Goal: Task Accomplishment & Management: Use online tool/utility

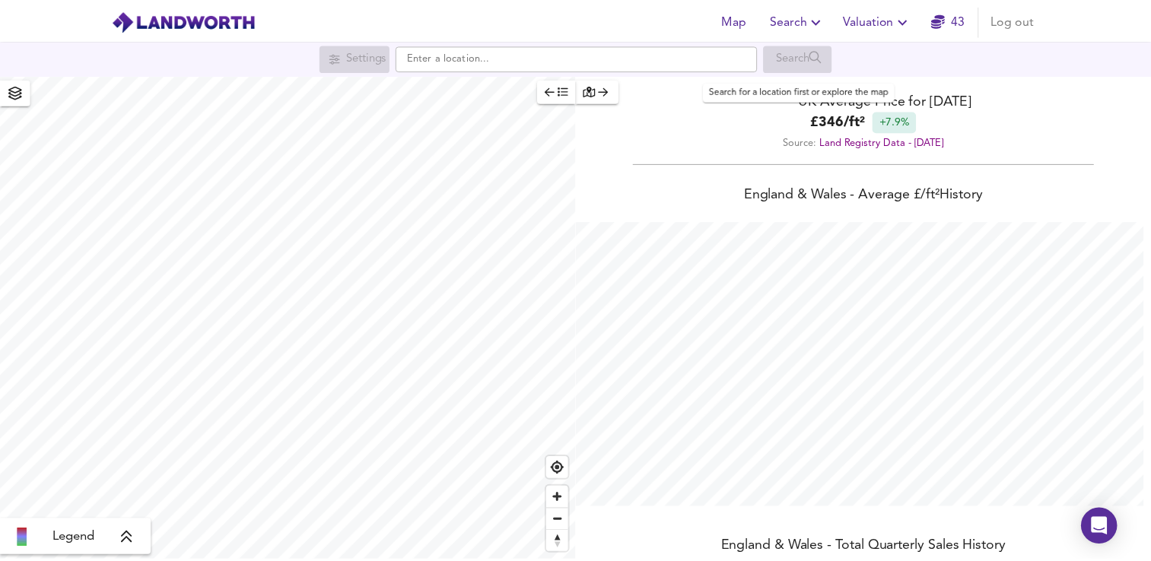
scroll to position [561, 1162]
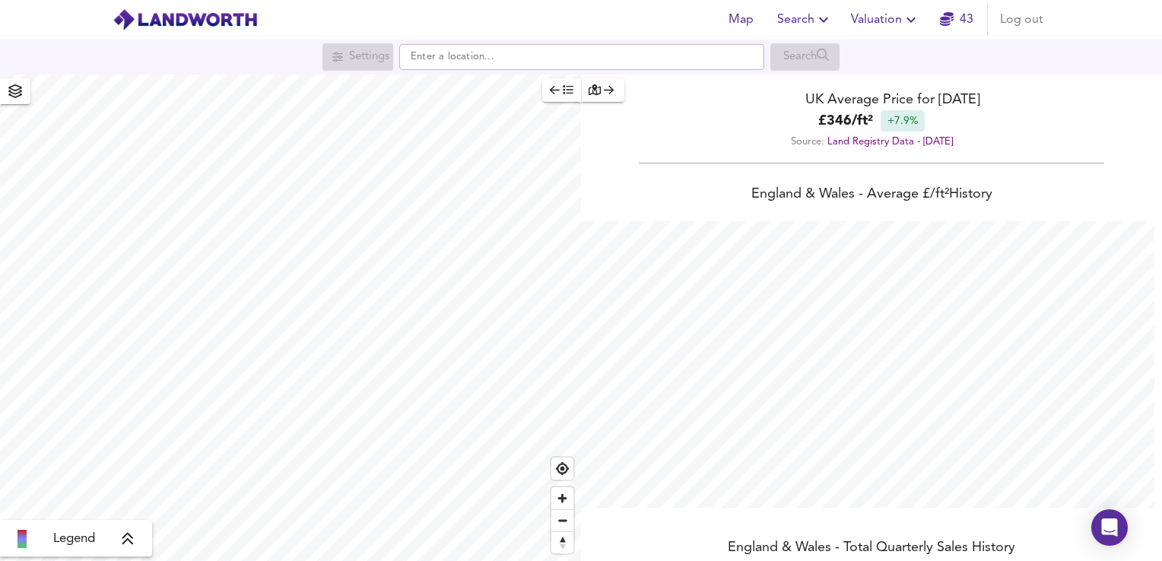
click at [886, 30] on button "Valuation" at bounding box center [885, 20] width 81 height 30
click at [883, 48] on li "New Valuation Report" at bounding box center [886, 54] width 182 height 27
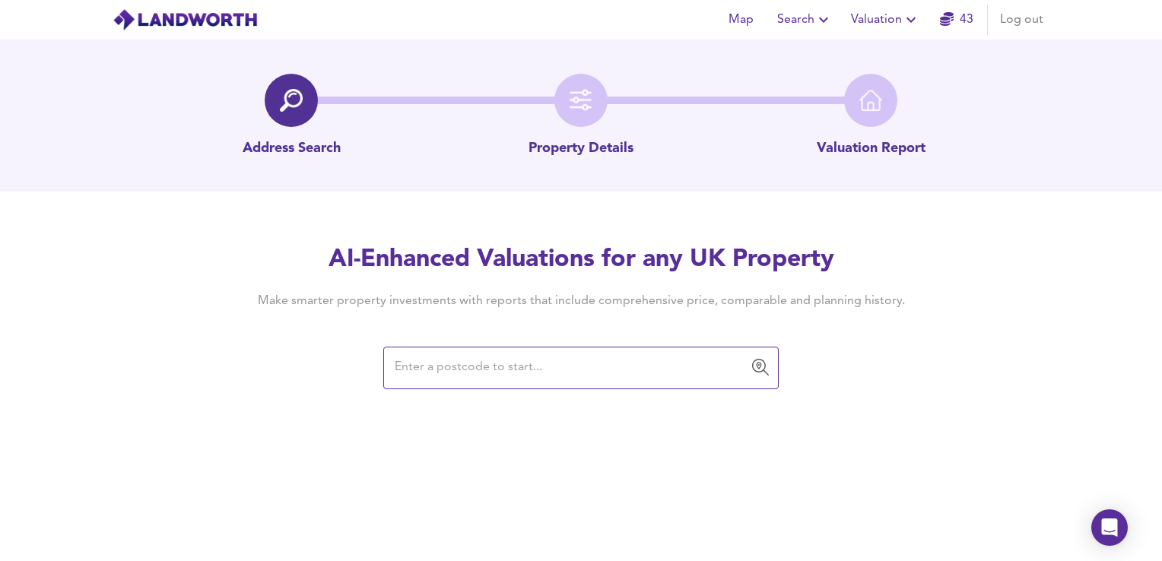
paste input "CR7 8SN"
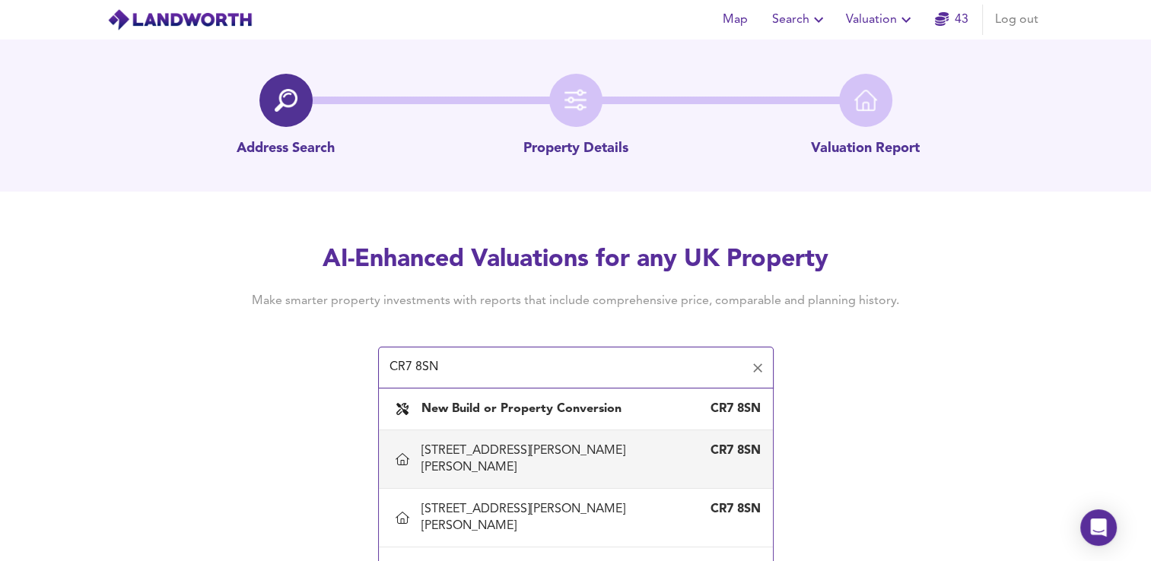
click at [523, 444] on div "[STREET_ADDRESS][PERSON_NAME][PERSON_NAME]" at bounding box center [560, 459] width 278 height 33
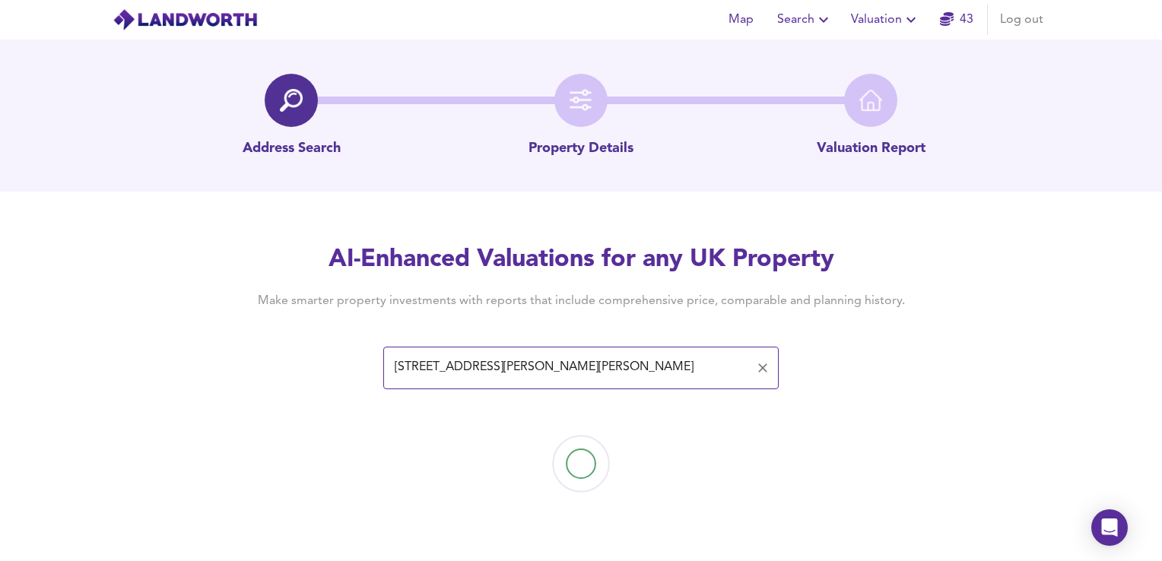
type input "[STREET_ADDRESS][PERSON_NAME][PERSON_NAME]"
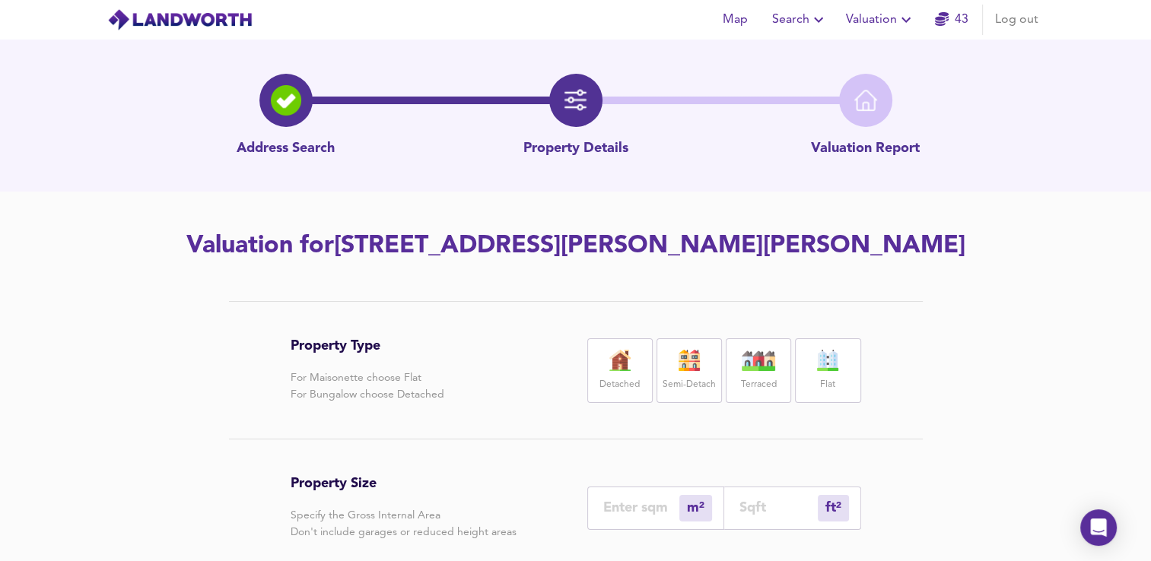
click at [823, 373] on div "Flat" at bounding box center [827, 371] width 65 height 65
click at [776, 512] on input "number" at bounding box center [778, 508] width 78 height 16
type input "0"
type input "5"
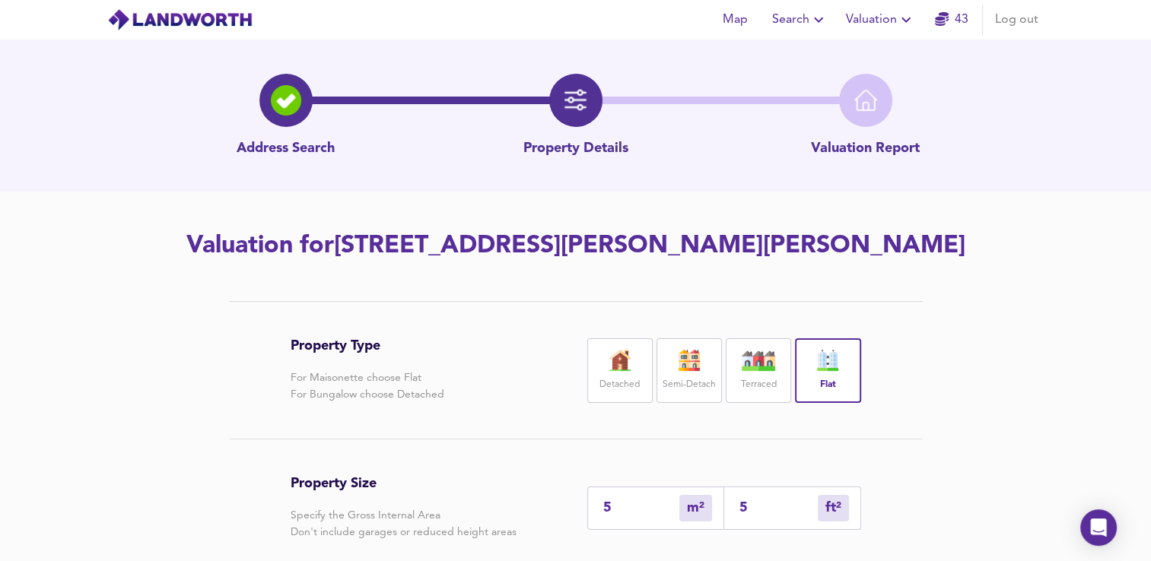
type input "52"
type input "48"
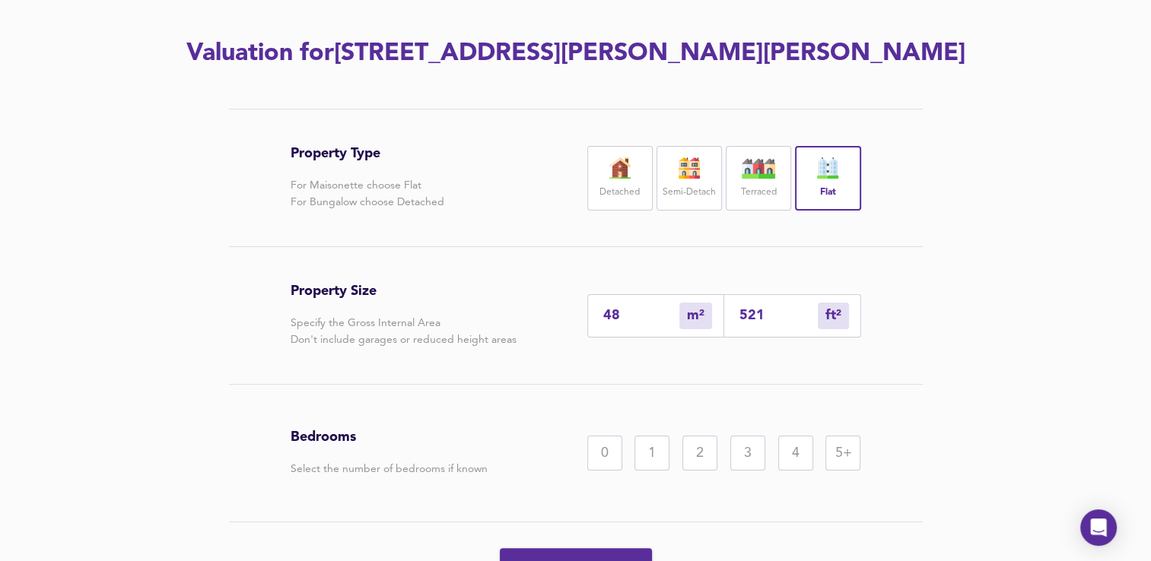
scroll to position [192, 0]
type input "521"
click at [703, 456] on div "2" at bounding box center [699, 454] width 35 height 35
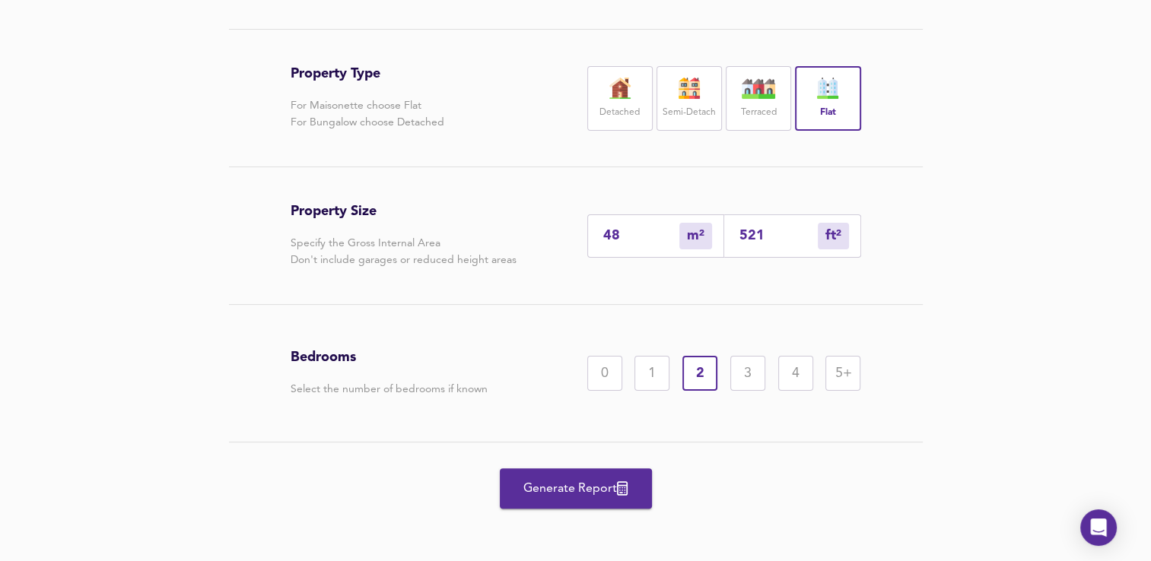
scroll to position [275, 0]
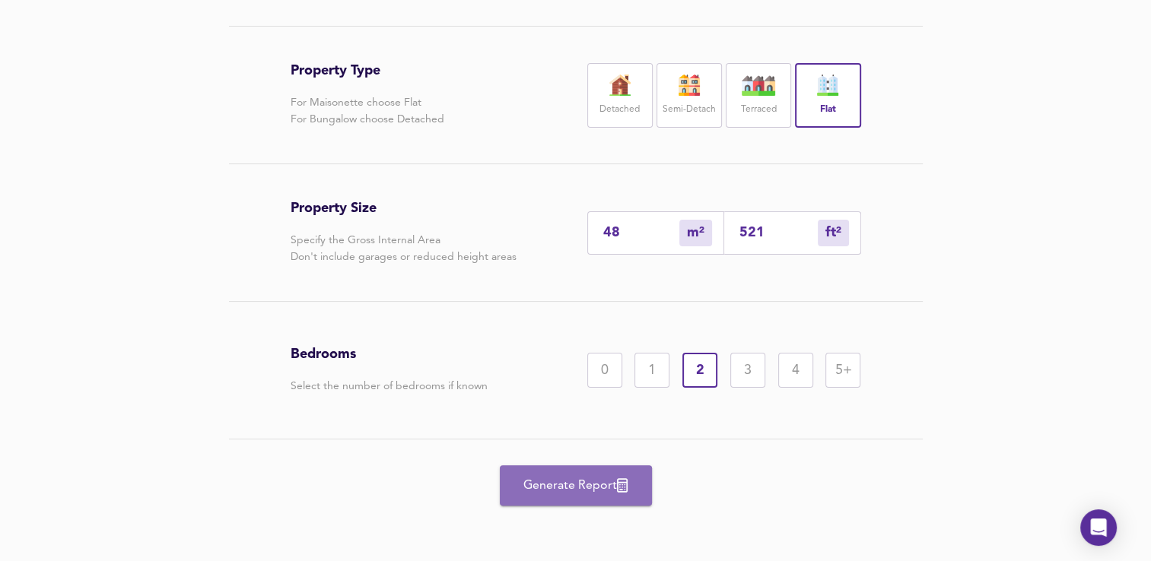
click at [545, 491] on span "Generate Report" at bounding box center [576, 485] width 122 height 21
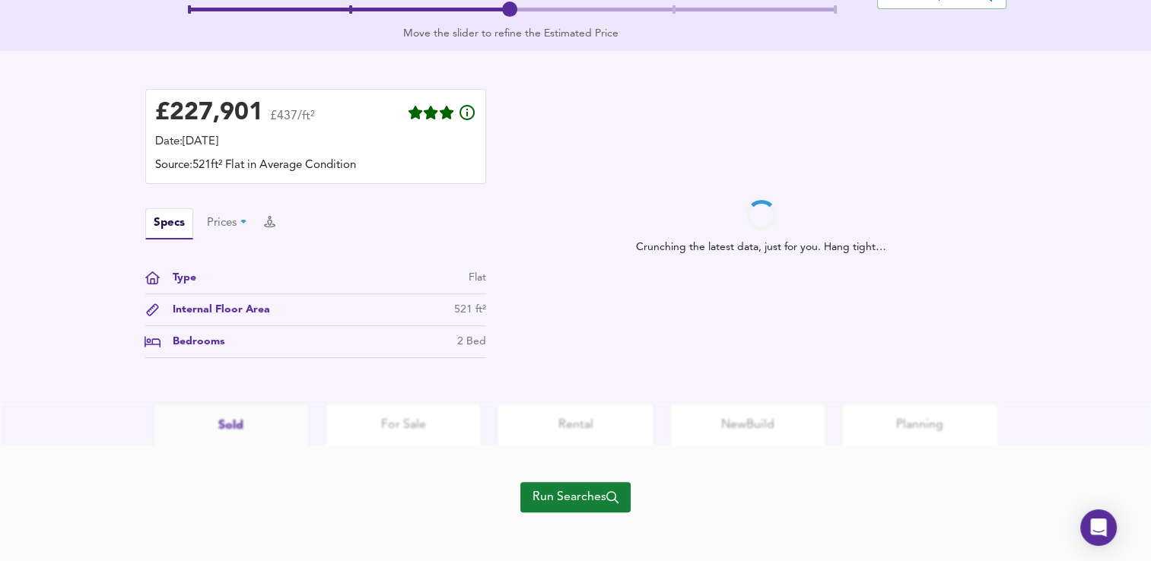
scroll to position [374, 0]
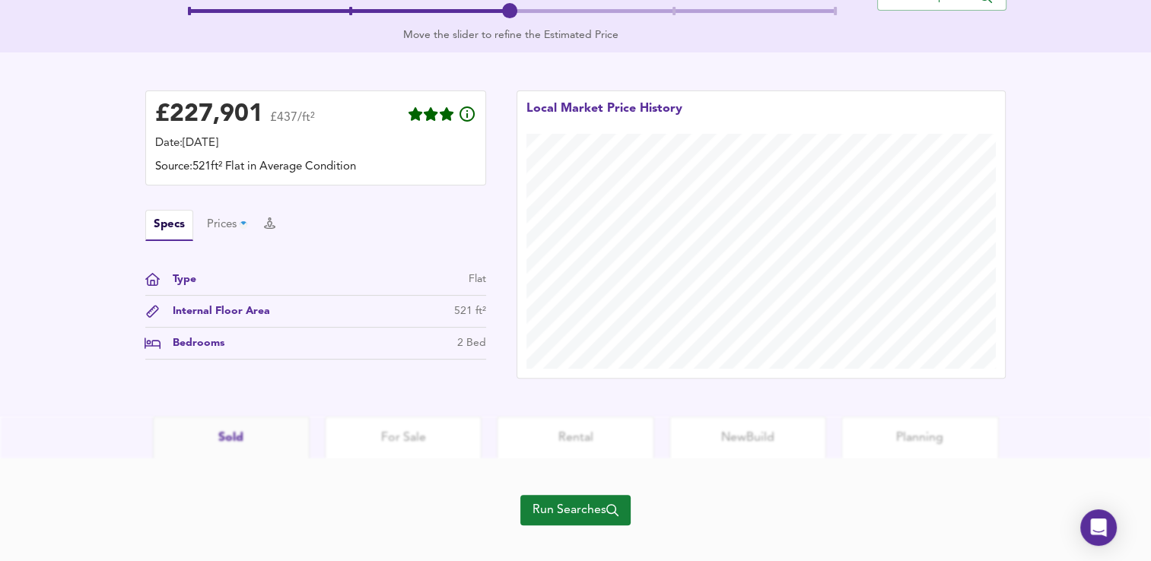
click at [591, 514] on span "Run Searches" at bounding box center [576, 510] width 86 height 21
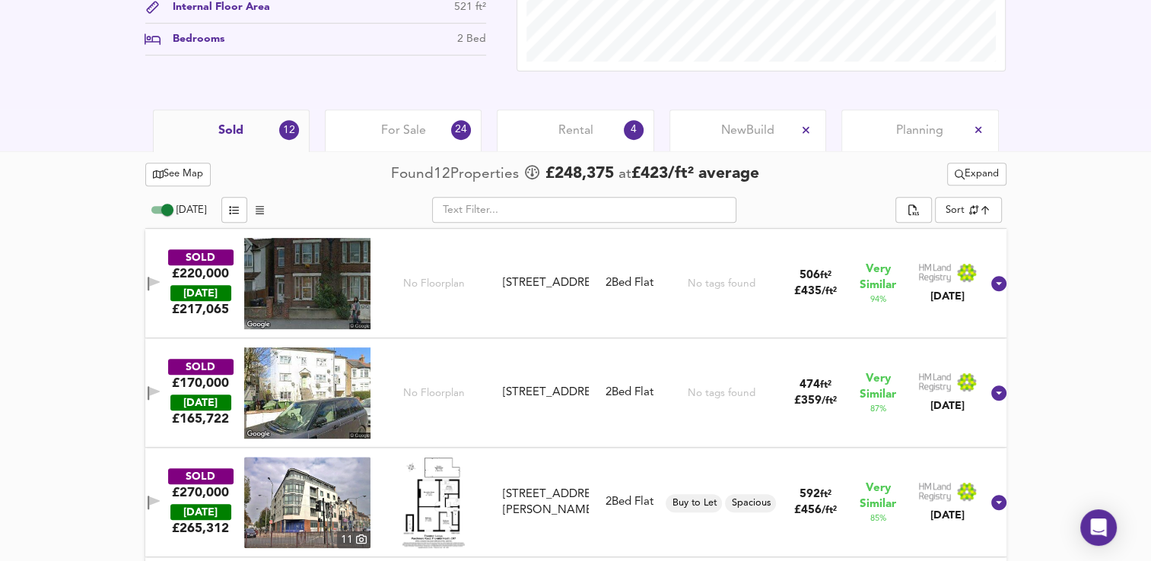
scroll to position [628, 0]
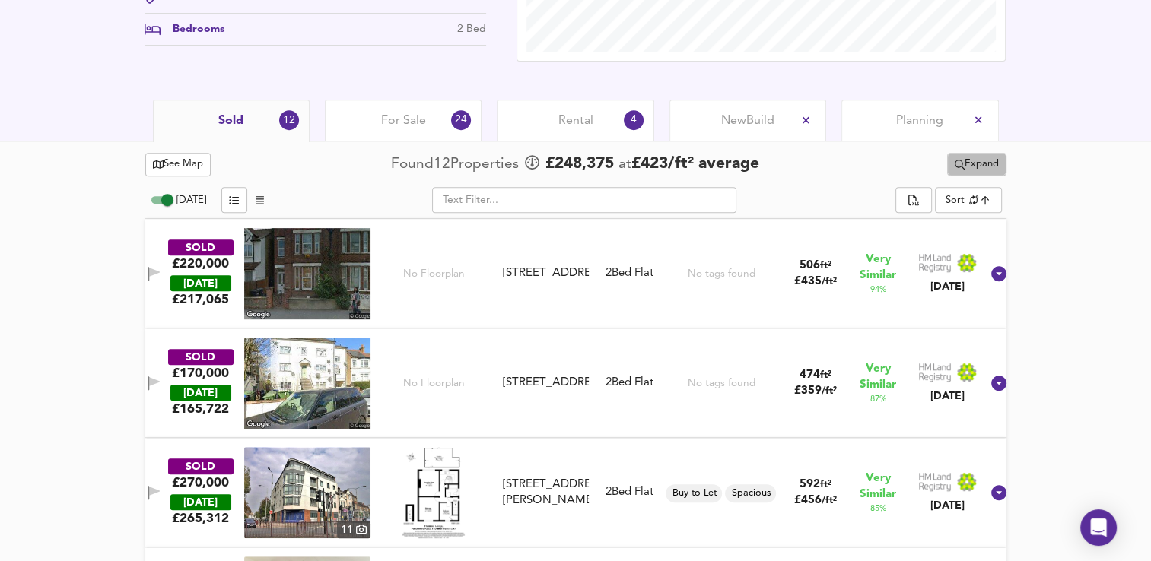
click at [961, 167] on span "Expand" at bounding box center [977, 164] width 44 height 17
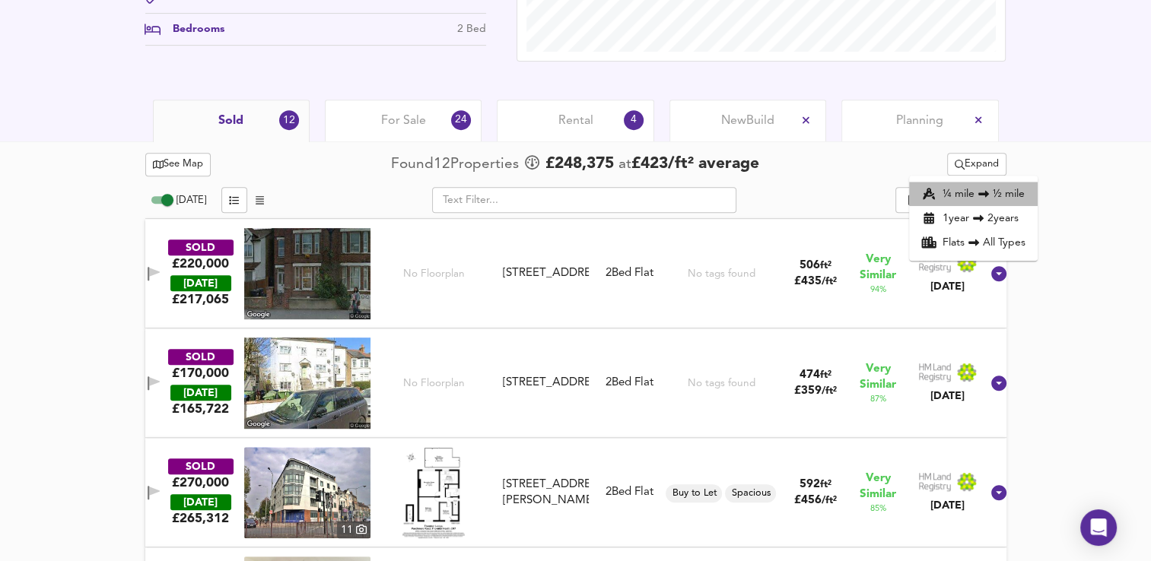
click at [960, 188] on li "¼ mile ½ mile" at bounding box center [973, 194] width 129 height 24
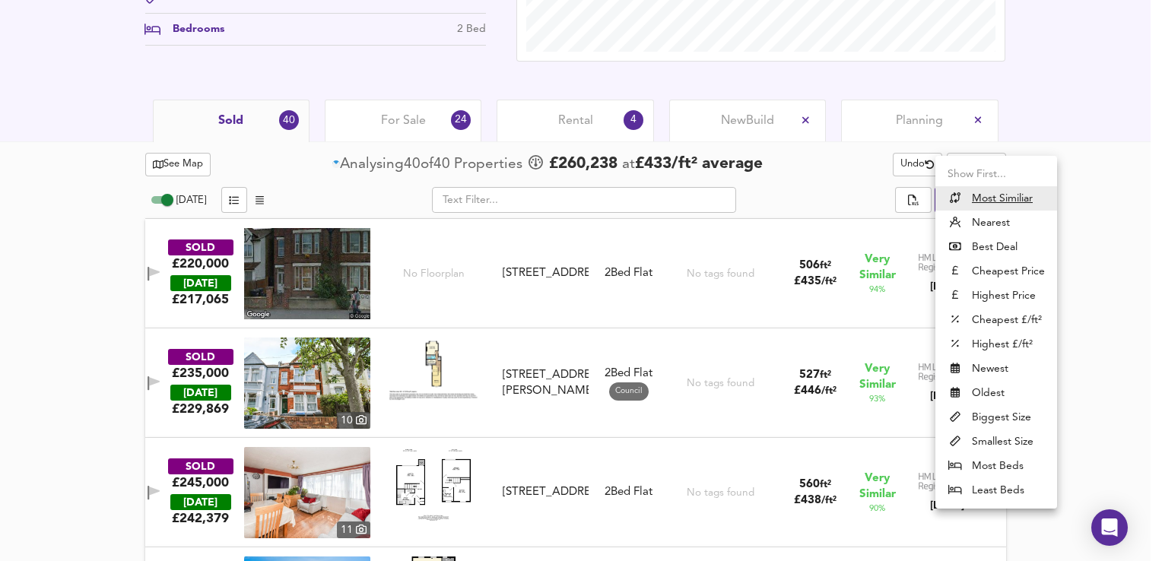
click at [972, 230] on li "Nearest" at bounding box center [997, 223] width 122 height 24
type input "distancetocenter"
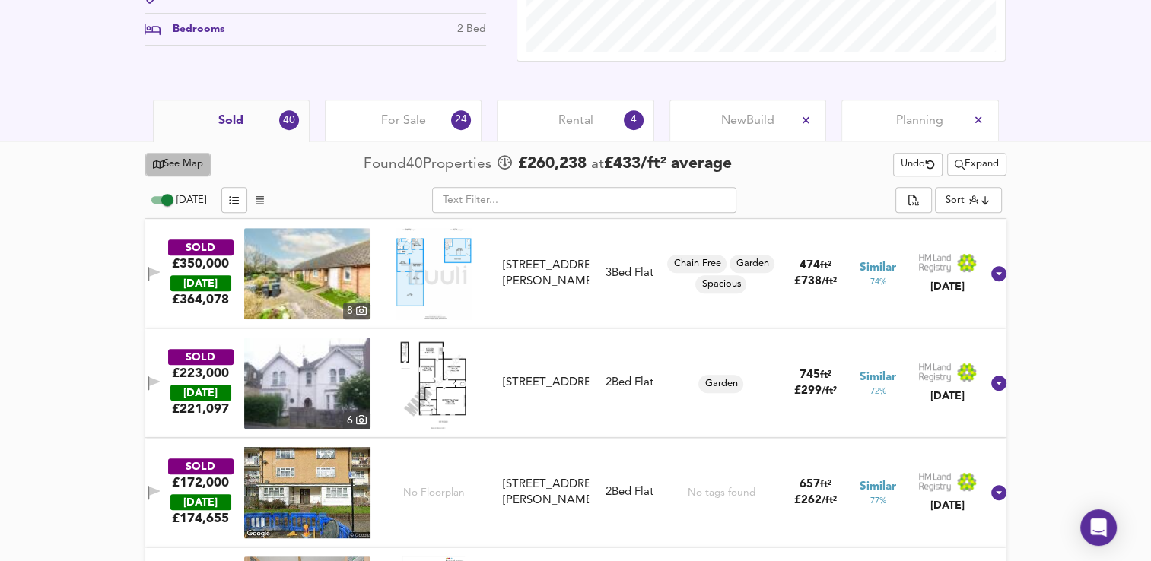
click at [163, 167] on span "See Map" at bounding box center [178, 164] width 51 height 17
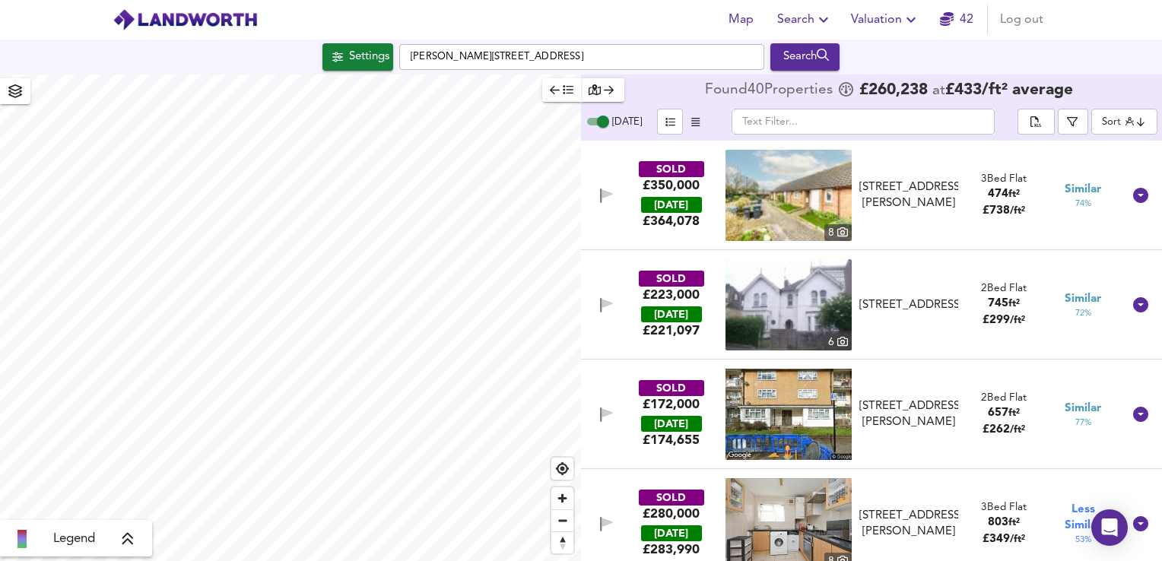
checkbox input "false"
checkbox input "true"
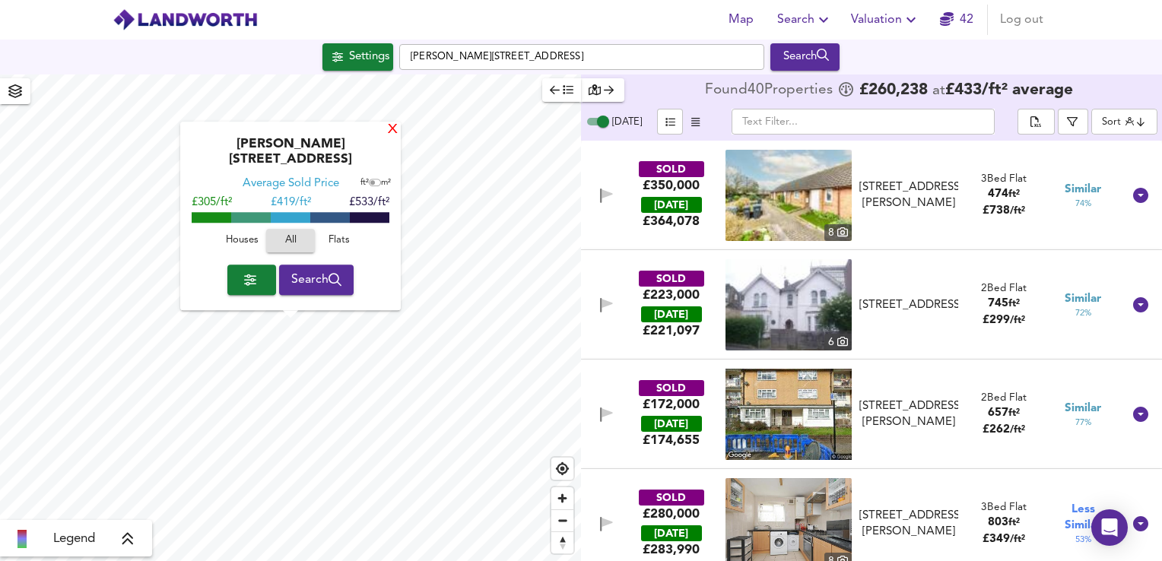
click at [387, 138] on div "X" at bounding box center [392, 130] width 13 height 14
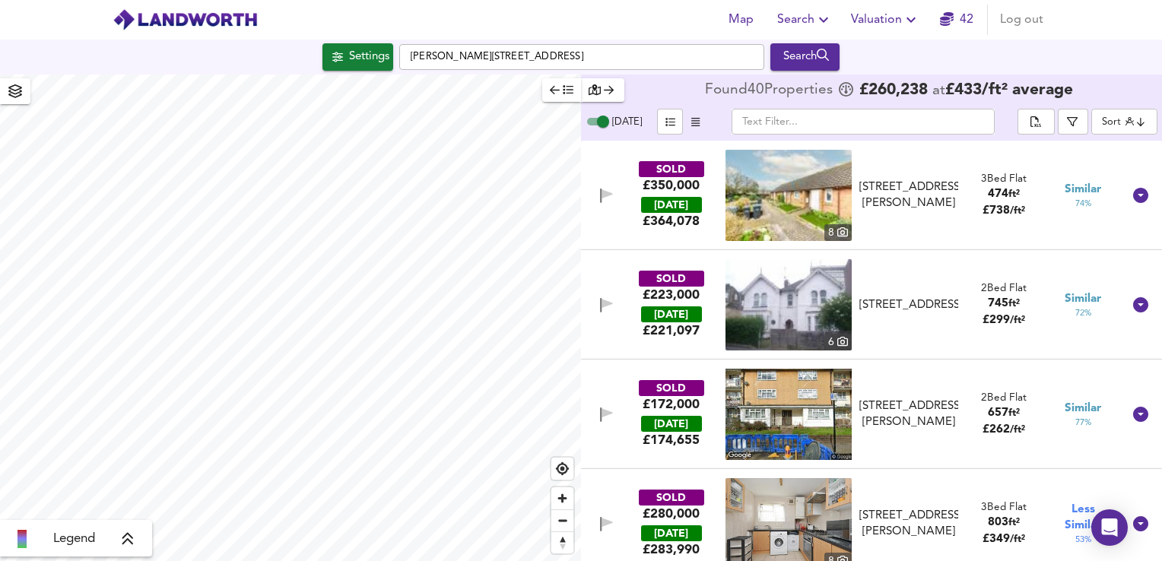
click at [901, 21] on span "Valuation" at bounding box center [885, 19] width 69 height 21
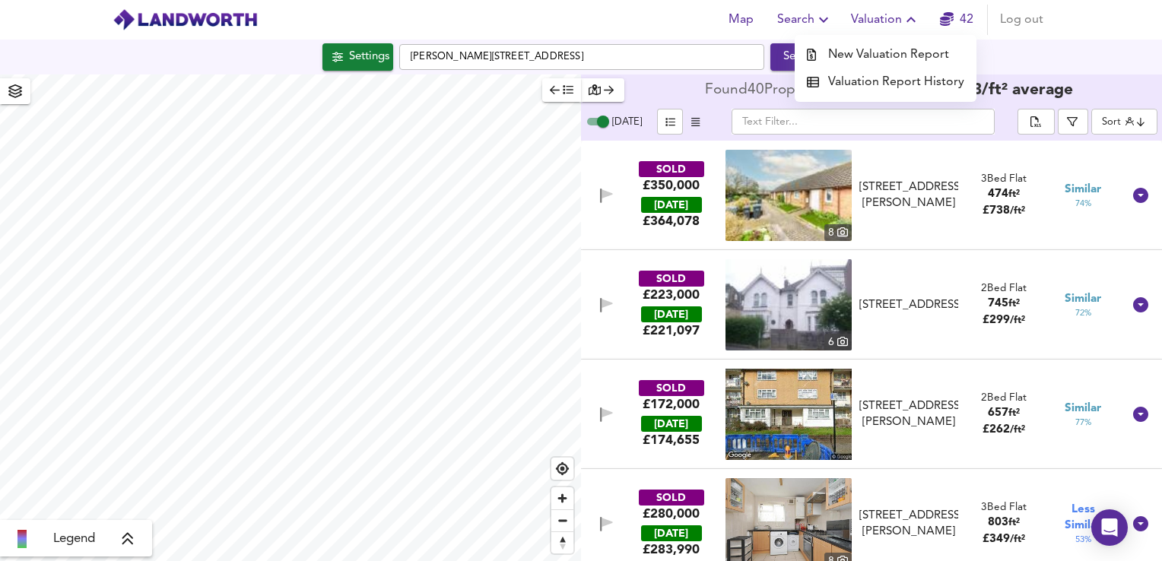
click at [879, 56] on li "New Valuation Report" at bounding box center [886, 54] width 182 height 27
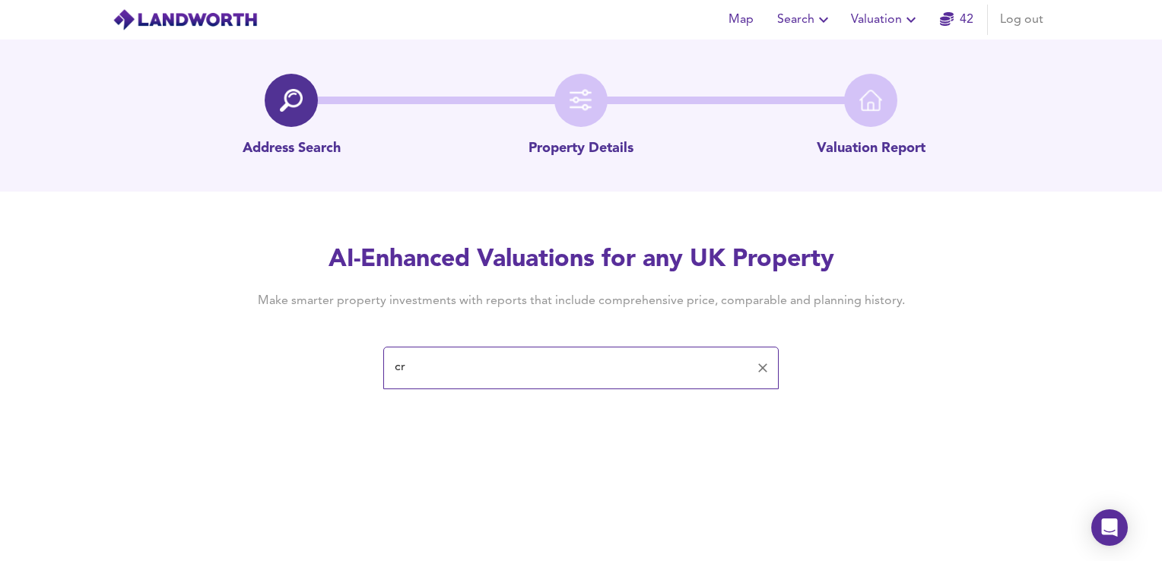
type input "c"
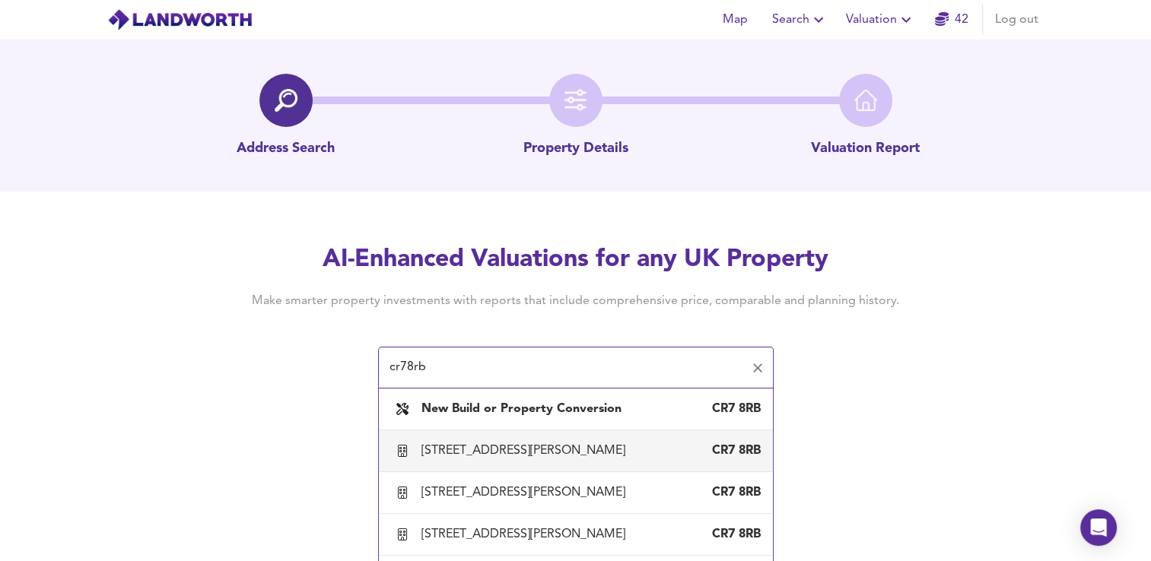
click at [555, 455] on div "[STREET_ADDRESS][PERSON_NAME]" at bounding box center [526, 451] width 210 height 17
type input "[STREET_ADDRESS][PERSON_NAME]"
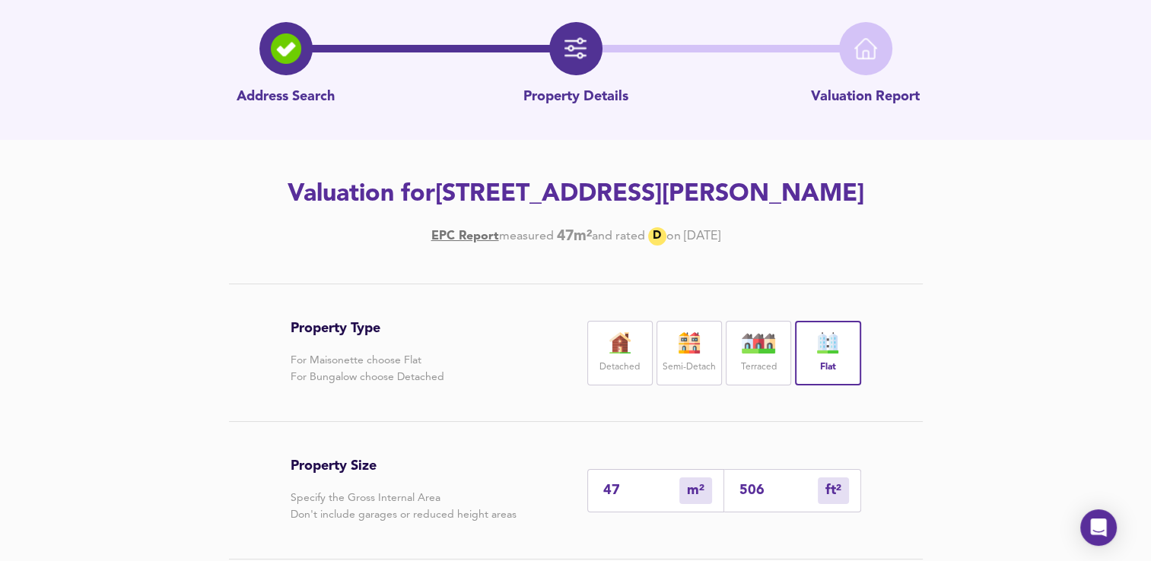
scroll to position [62, 0]
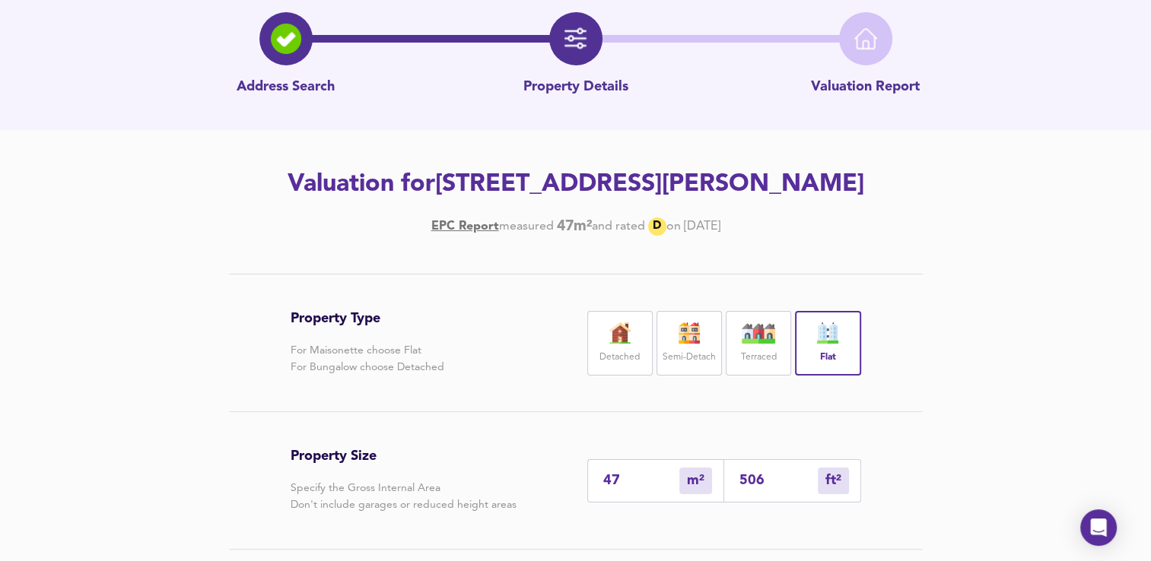
click at [767, 483] on input "506" at bounding box center [778, 481] width 78 height 16
type input "5"
type input "50"
type input "0"
type input "5"
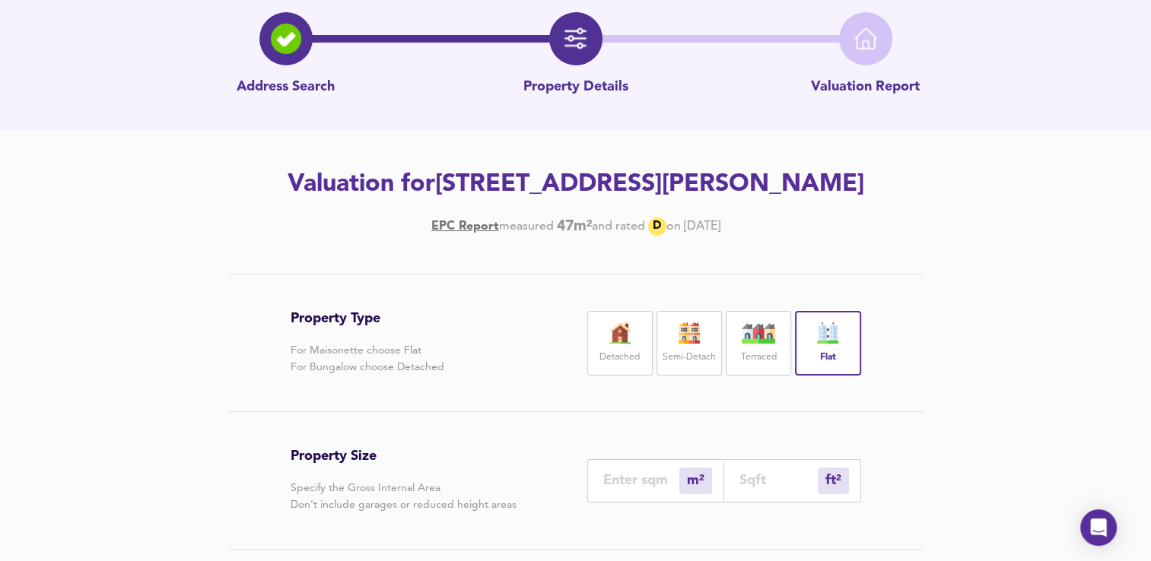
type input "0"
type input "5"
type input "52"
type input "49"
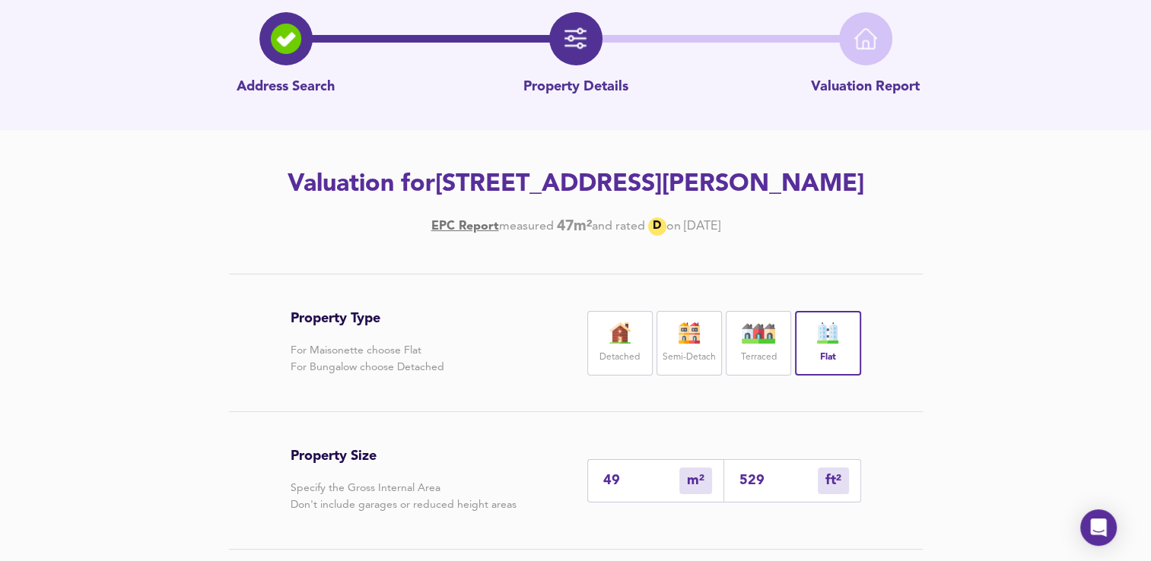
type input "529"
type input "5"
type input "52"
type input "48"
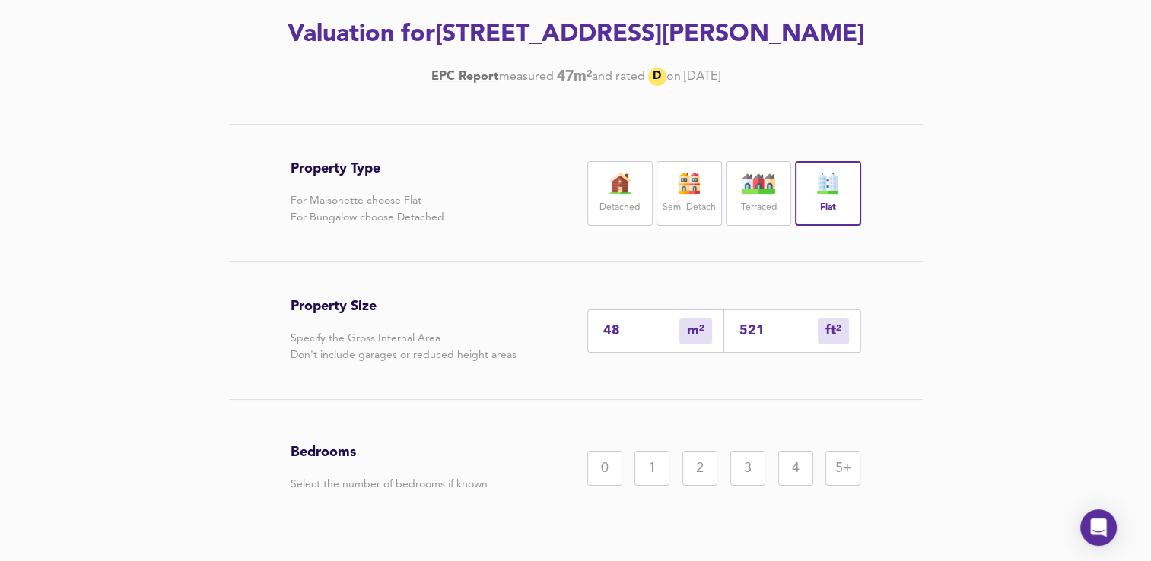
scroll to position [212, 0]
type input "521"
click at [693, 475] on div "2" at bounding box center [699, 467] width 35 height 35
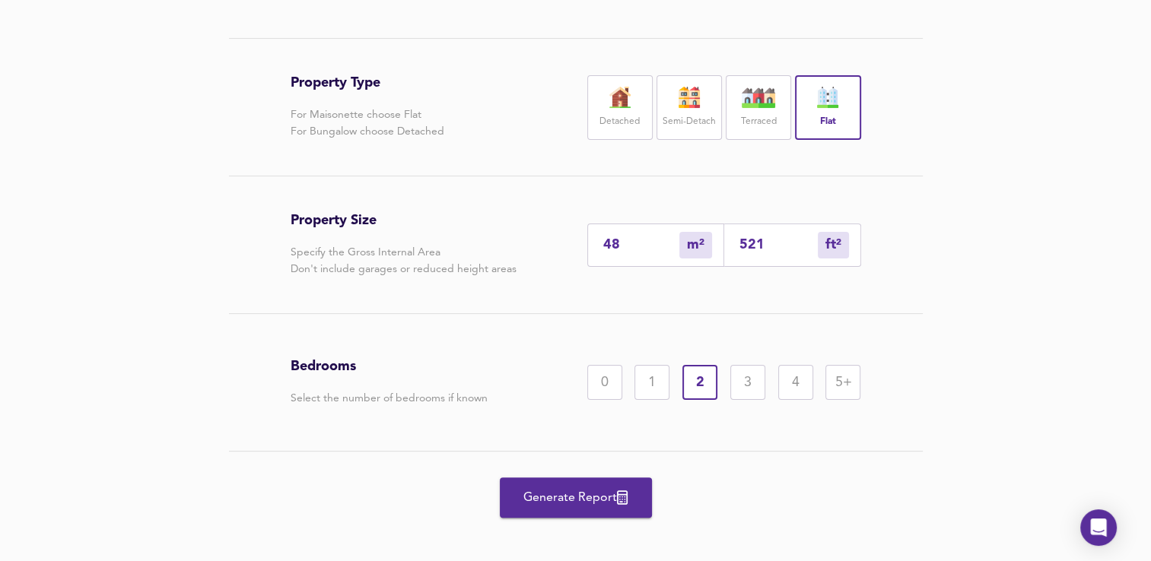
scroll to position [310, 0]
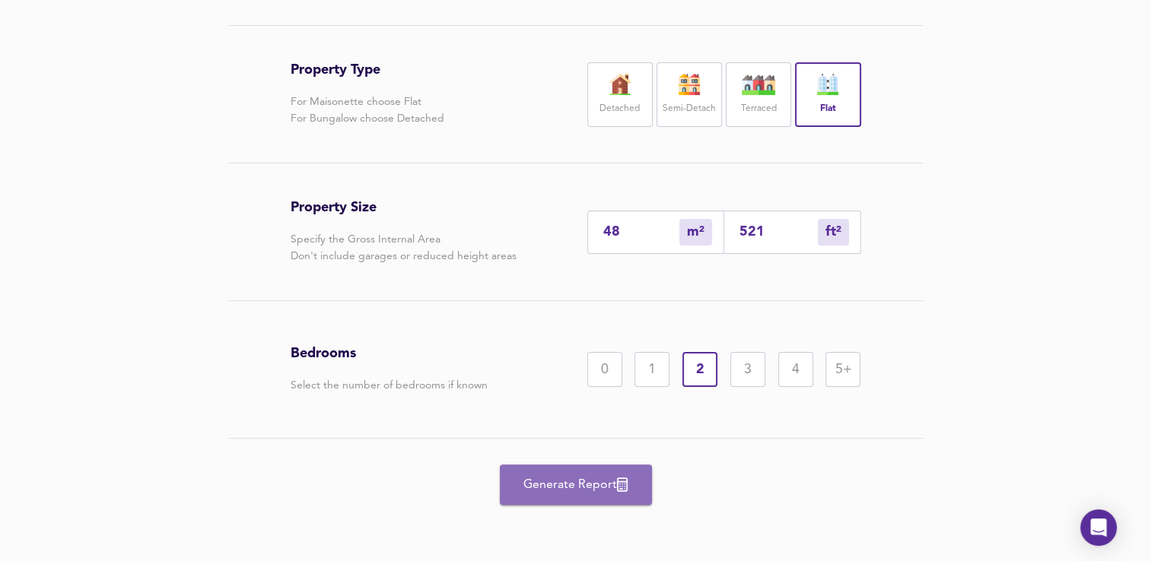
click at [615, 482] on span "Generate Report" at bounding box center [576, 485] width 122 height 21
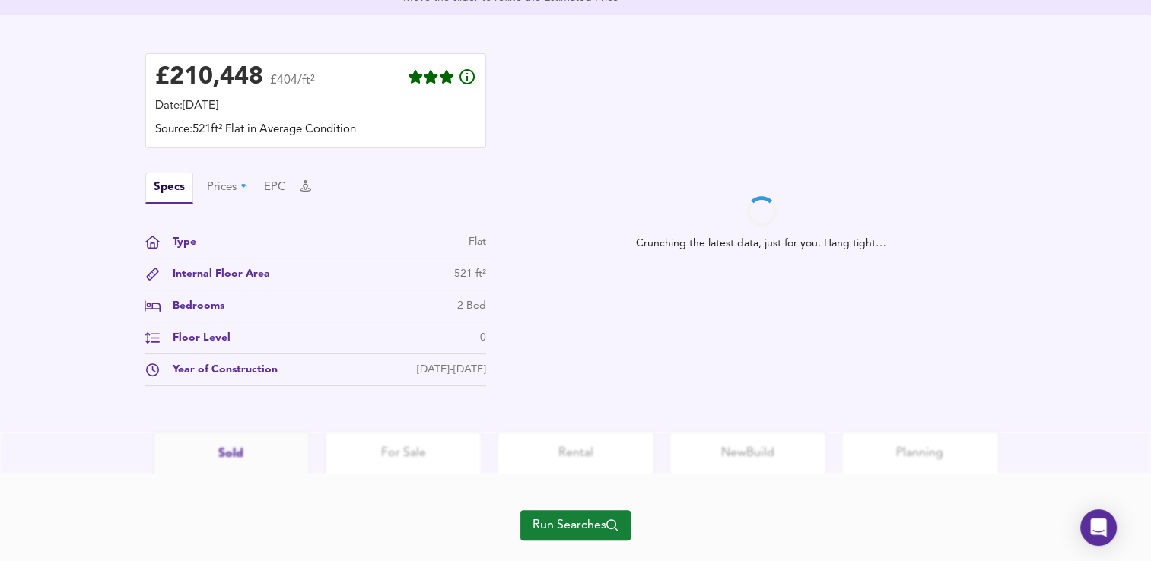
scroll to position [417, 0]
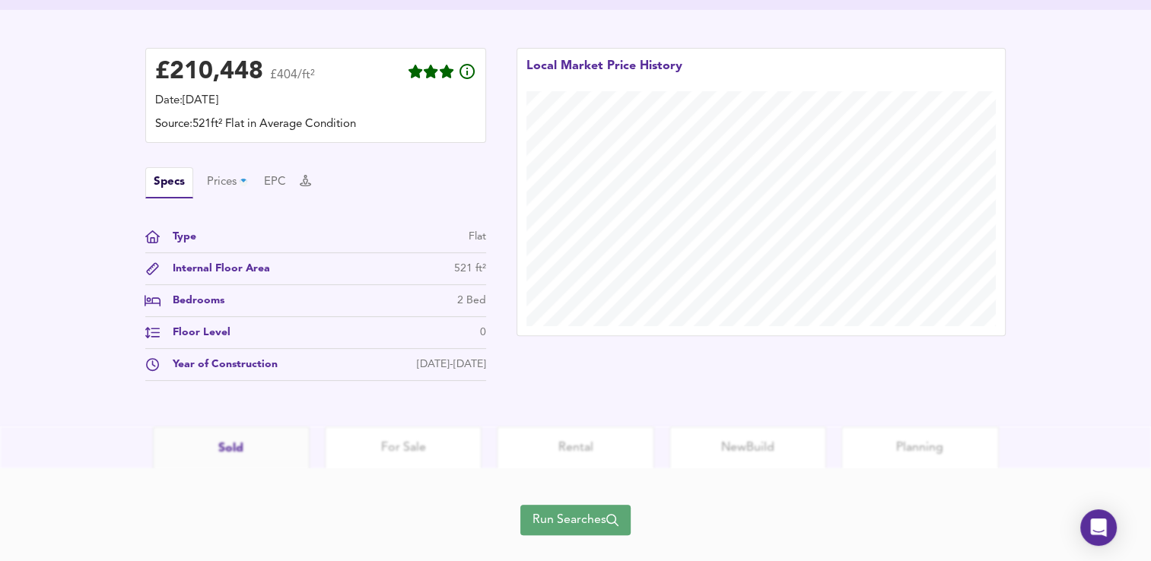
click at [609, 518] on icon "button" at bounding box center [612, 520] width 12 height 12
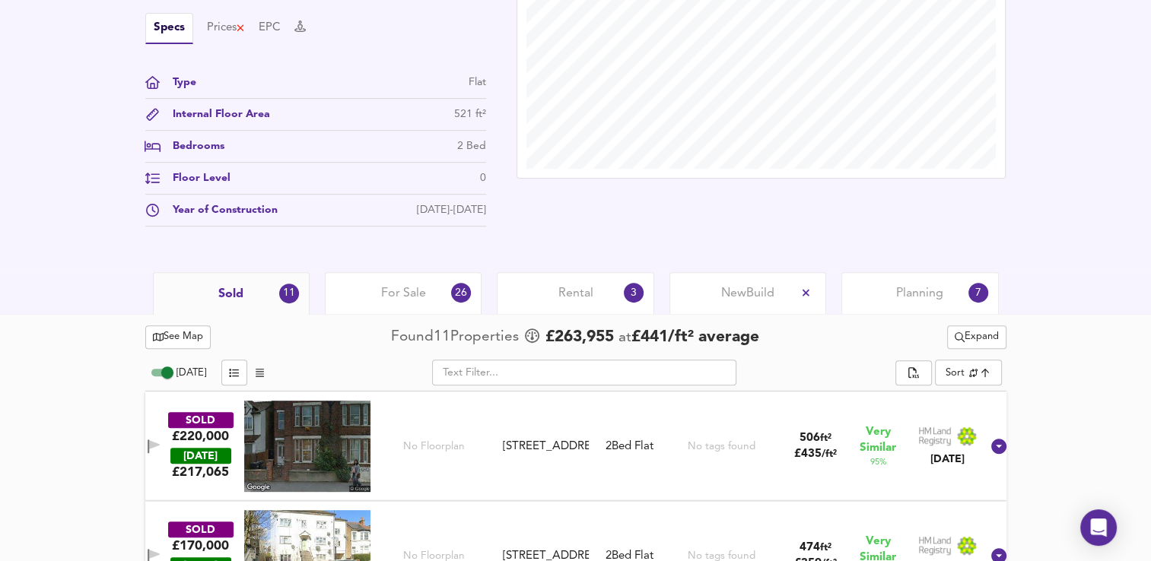
scroll to position [515, 0]
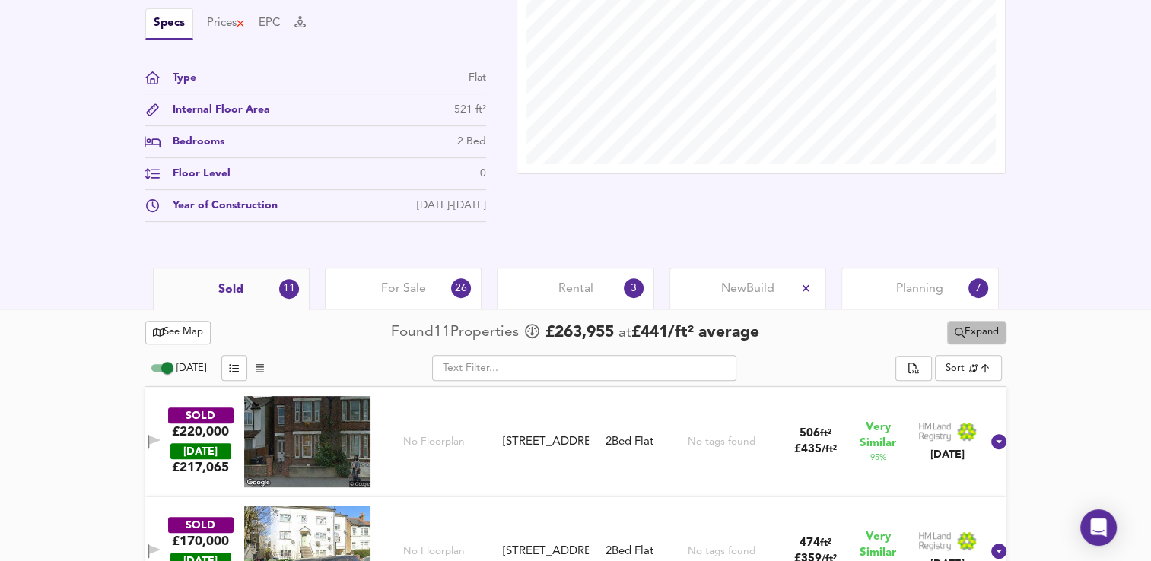
click at [970, 338] on span "Expand" at bounding box center [977, 332] width 44 height 17
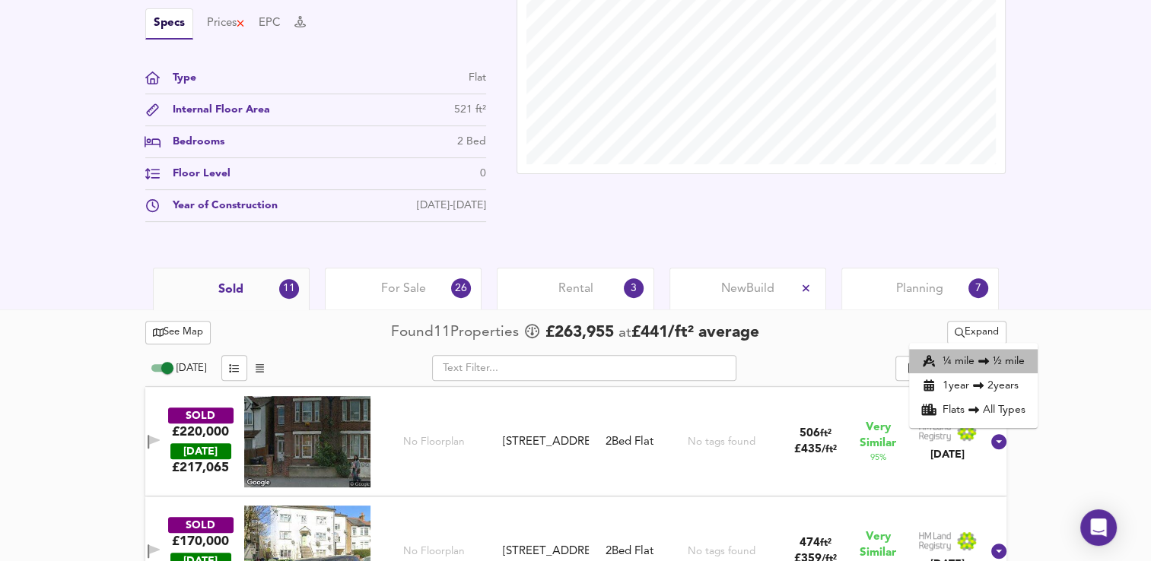
click at [965, 356] on li "¼ mile ½ mile" at bounding box center [973, 361] width 129 height 24
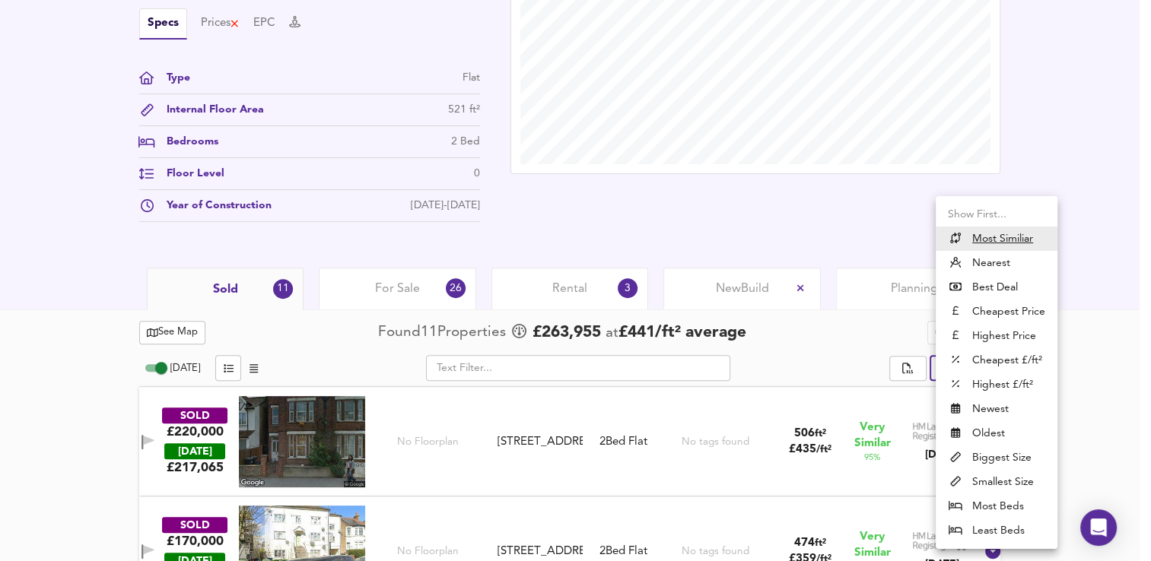
scroll to position [360, 0]
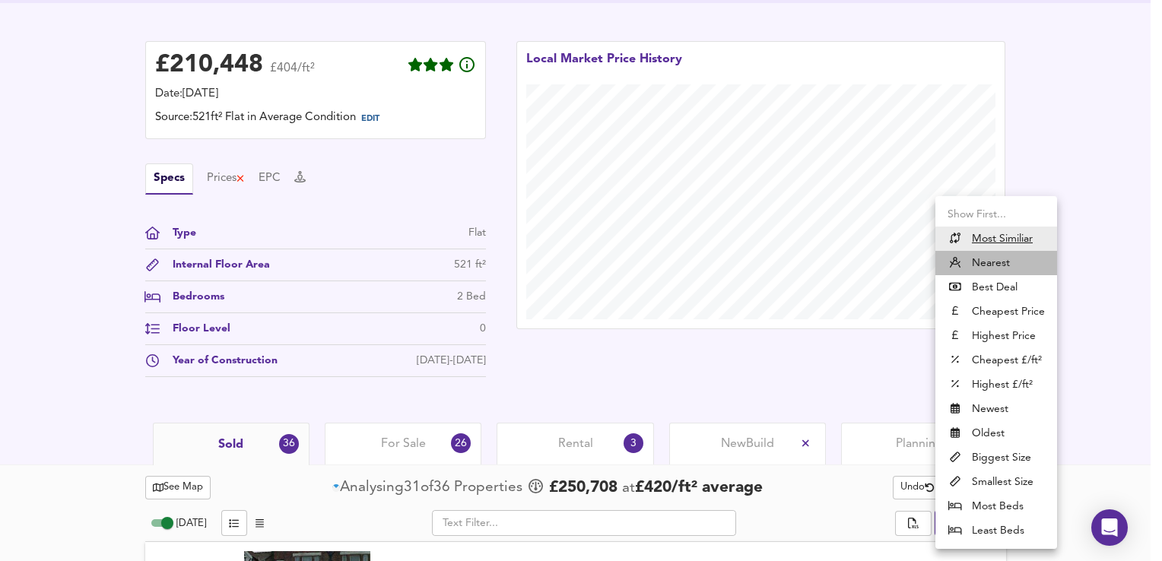
click at [992, 257] on li "Nearest" at bounding box center [997, 263] width 122 height 24
type input "distancetocenter"
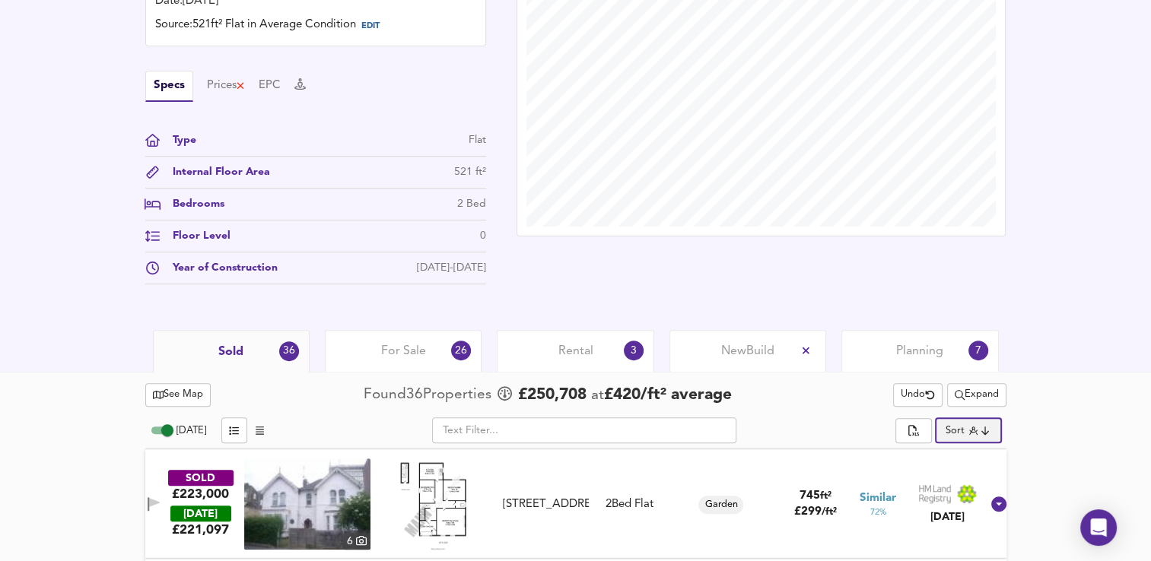
scroll to position [503, 0]
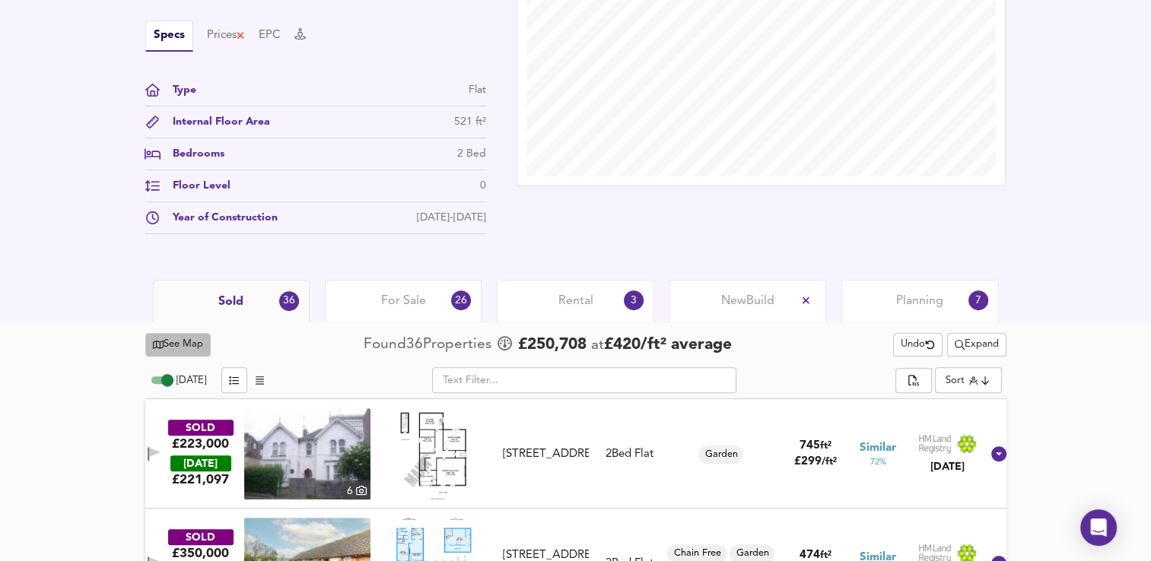
click at [195, 351] on span "See Map" at bounding box center [178, 344] width 51 height 17
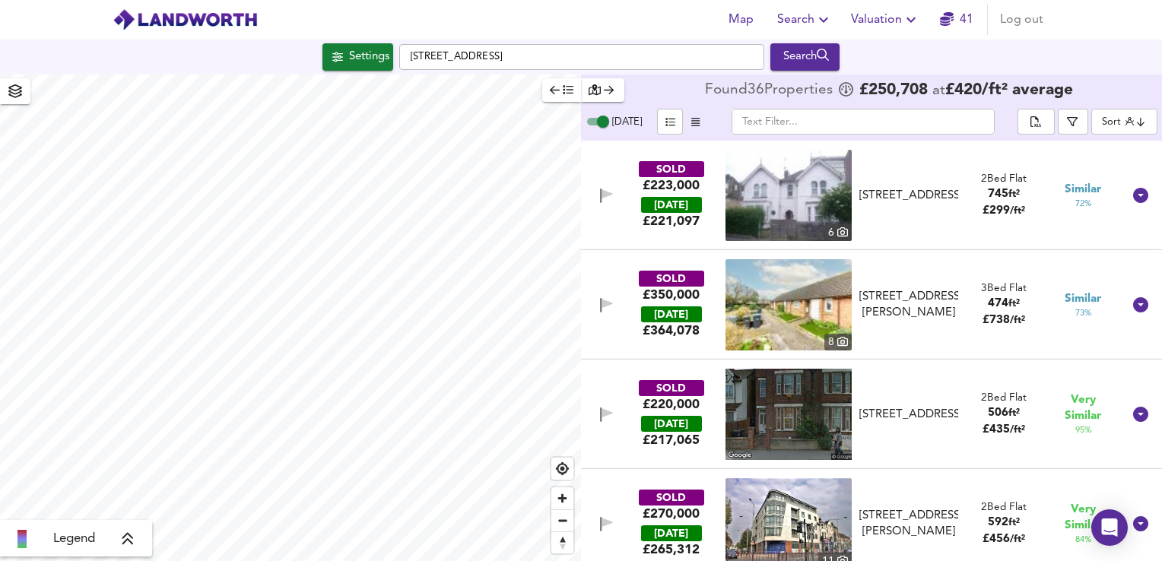
checkbox input "false"
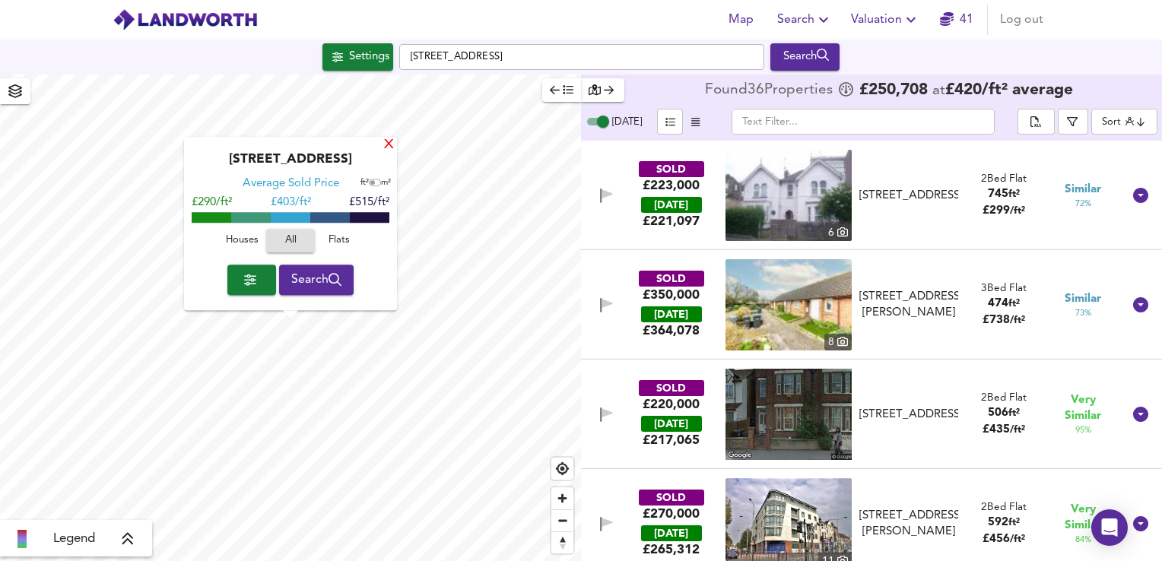
click at [388, 148] on div "X" at bounding box center [389, 145] width 13 height 14
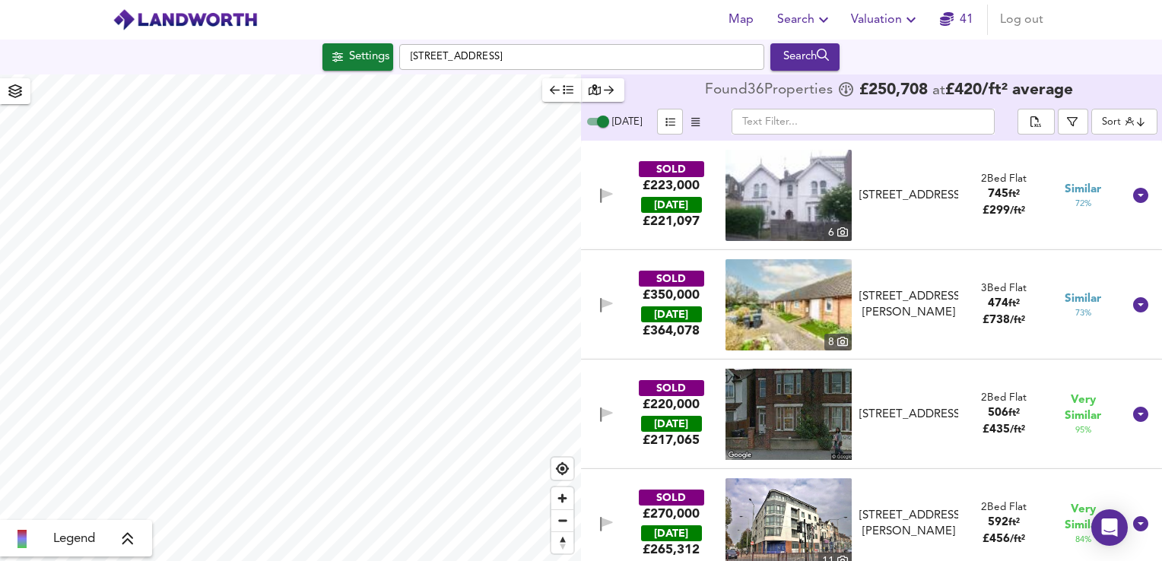
click at [782, 205] on img at bounding box center [789, 195] width 126 height 91
click at [1132, 203] on icon at bounding box center [1141, 195] width 18 height 18
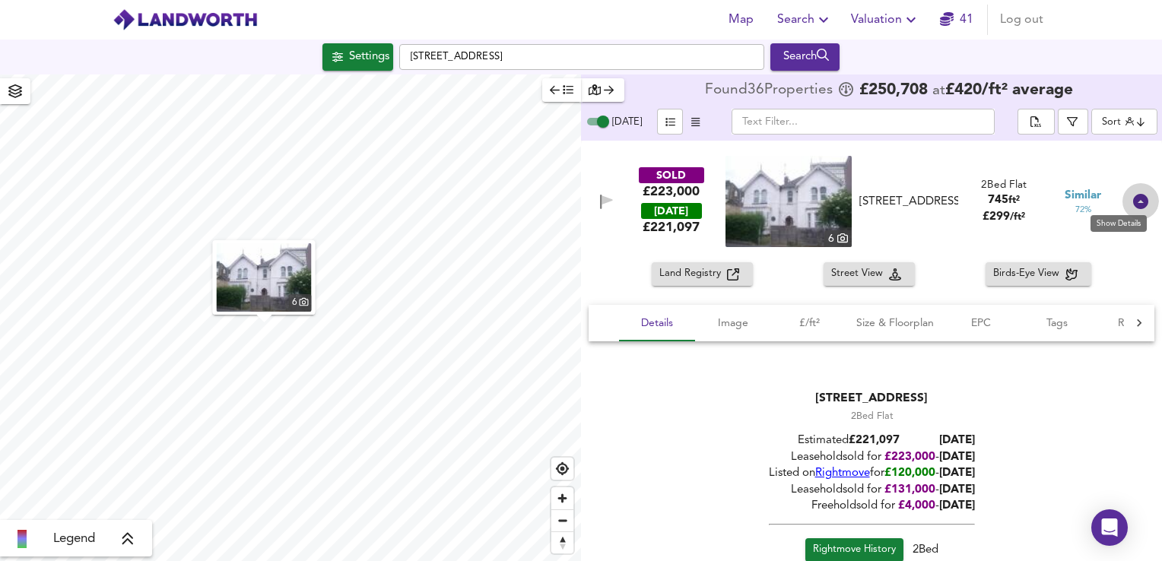
click at [1134, 203] on icon at bounding box center [1141, 201] width 15 height 15
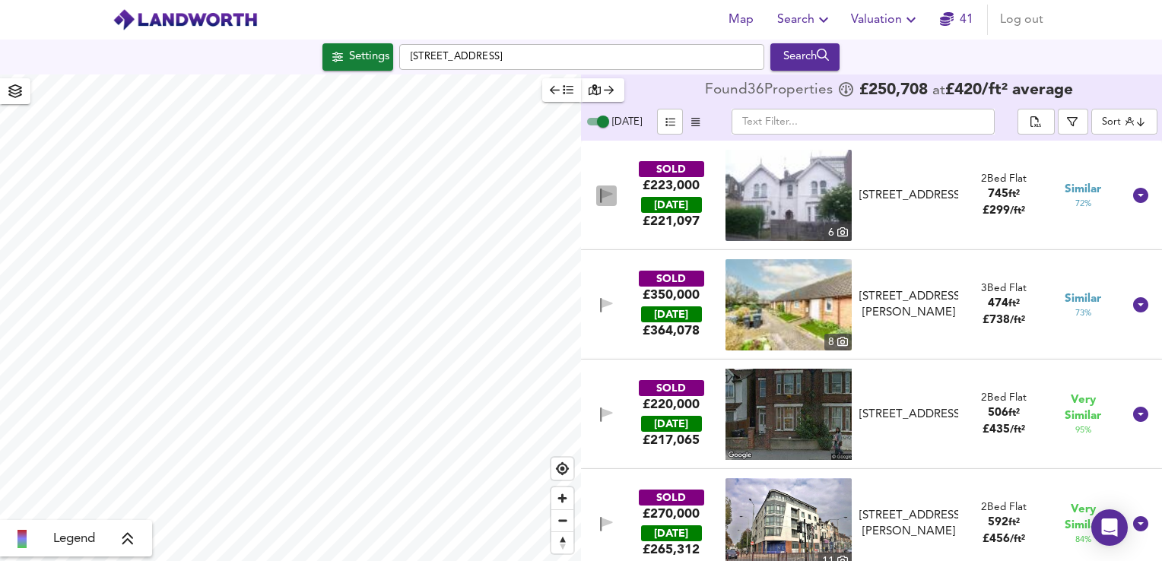
click at [609, 195] on icon "button" at bounding box center [607, 193] width 11 height 9
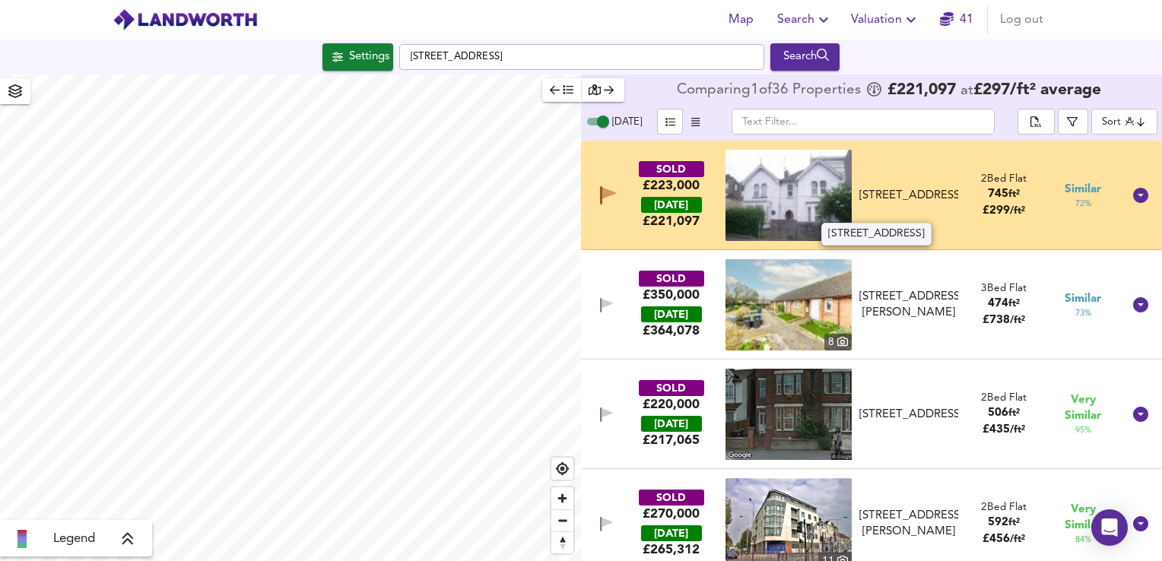
drag, startPoint x: 870, startPoint y: 173, endPoint x: 939, endPoint y: 208, distance: 76.9
click at [939, 204] on div "[STREET_ADDRESS]" at bounding box center [909, 196] width 99 height 16
drag, startPoint x: 939, startPoint y: 208, endPoint x: 910, endPoint y: 196, distance: 31.4
copy div "[STREET_ADDRESS]"
click at [887, 203] on div "[STREET_ADDRESS]" at bounding box center [909, 196] width 99 height 16
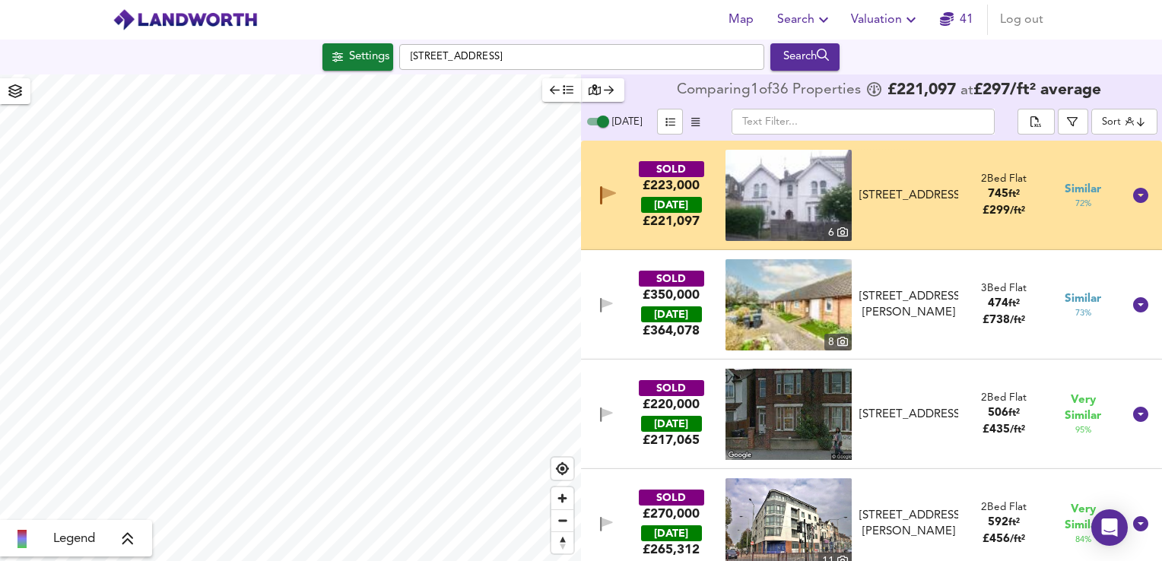
click at [794, 205] on img at bounding box center [789, 195] width 126 height 91
click at [1132, 204] on icon at bounding box center [1141, 195] width 18 height 18
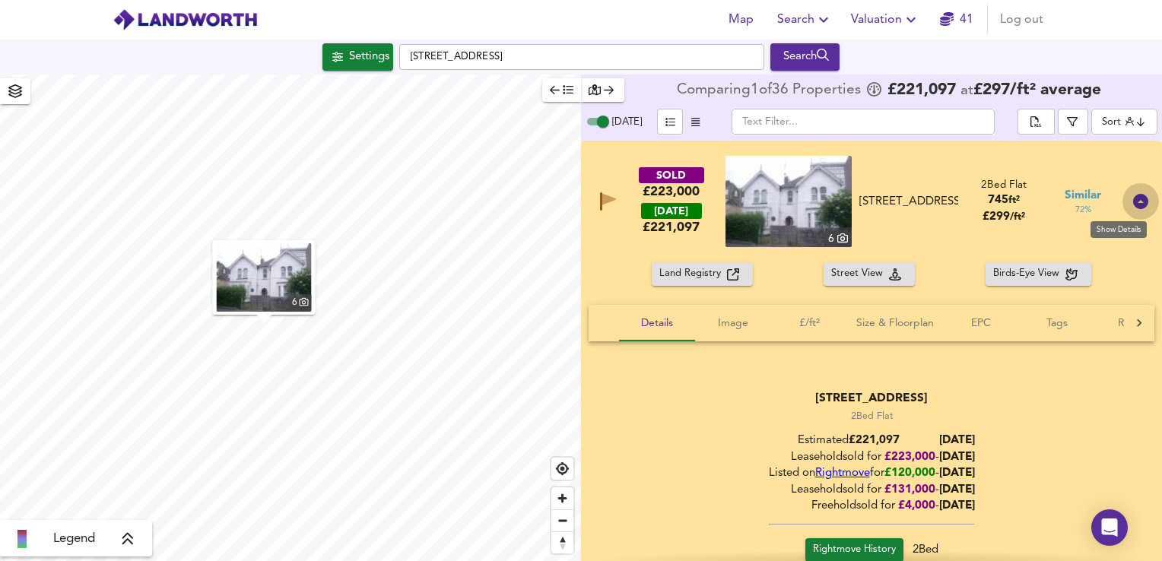
click at [1132, 208] on icon at bounding box center [1141, 201] width 18 height 18
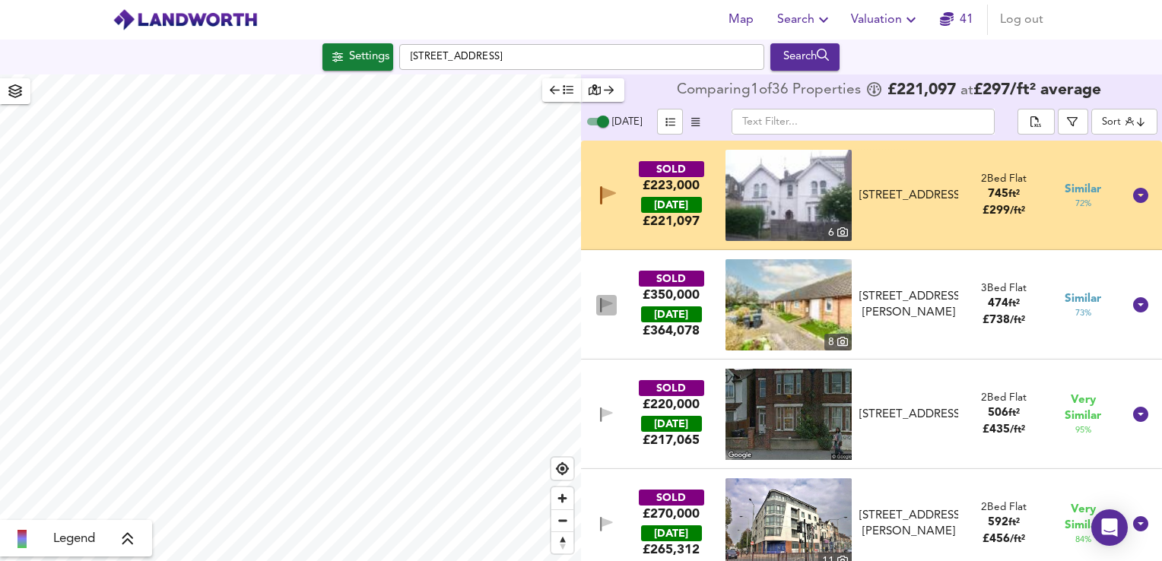
click at [600, 307] on icon "button" at bounding box center [601, 305] width 2 height 14
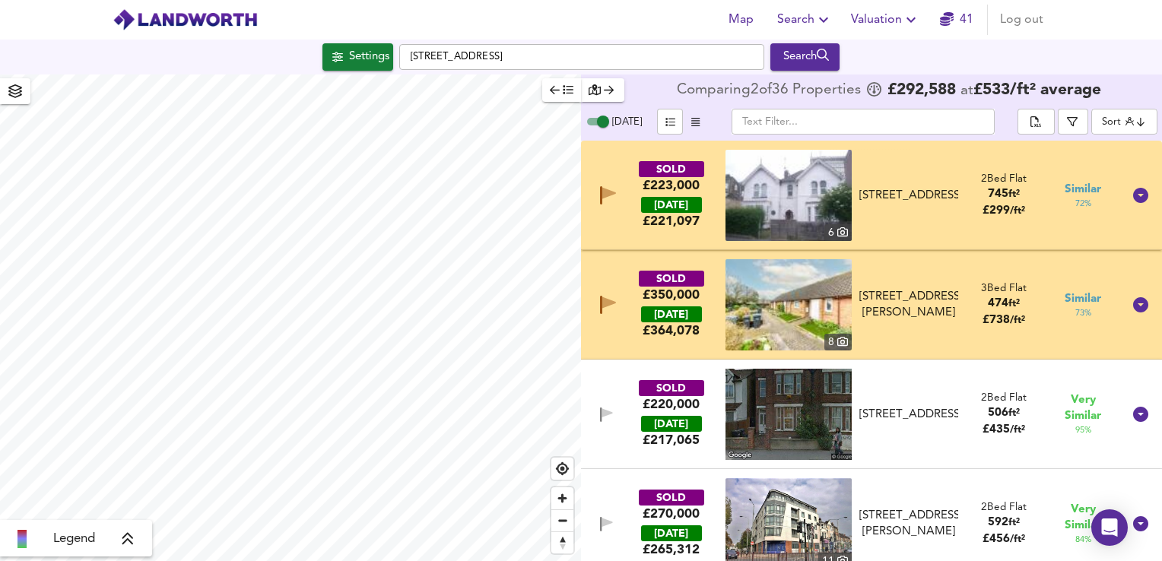
click at [794, 314] on img at bounding box center [789, 304] width 126 height 91
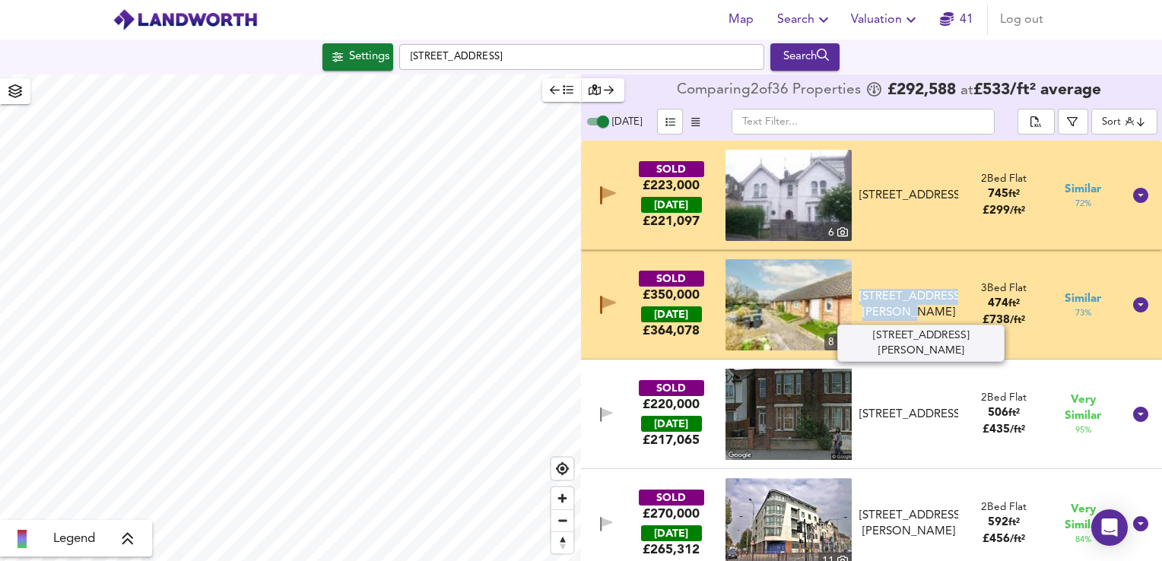
drag, startPoint x: 867, startPoint y: 297, endPoint x: 940, endPoint y: 315, distance: 75.3
click at [940, 315] on div "[STREET_ADDRESS][PERSON_NAME]" at bounding box center [909, 305] width 99 height 33
drag, startPoint x: 940, startPoint y: 315, endPoint x: 919, endPoint y: 309, distance: 22.2
copy div "[STREET_ADDRESS][PERSON_NAME]"
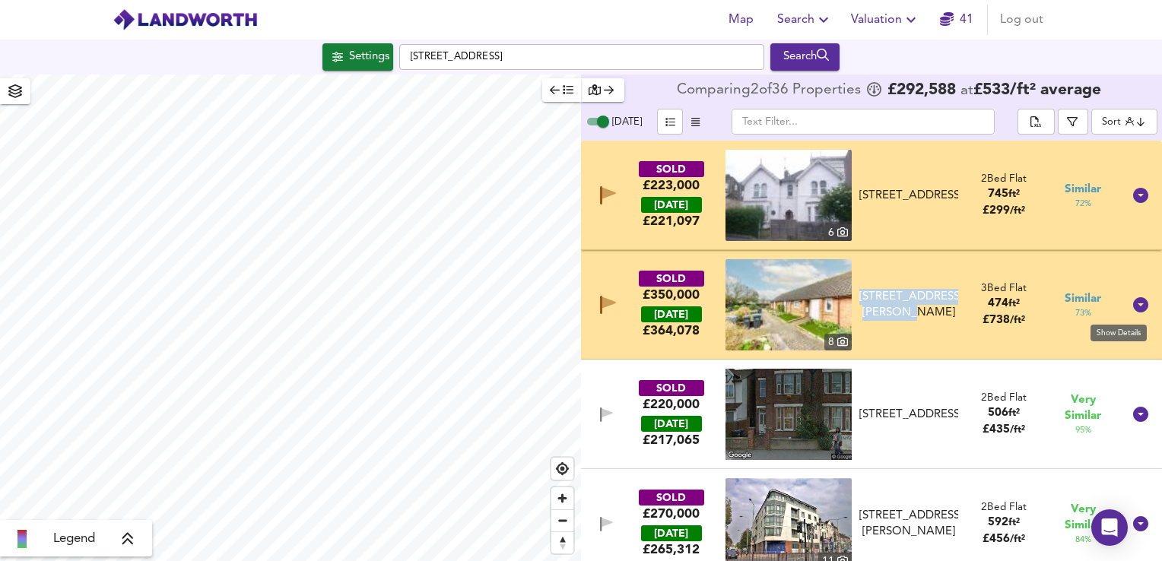
click at [1134, 309] on icon at bounding box center [1141, 304] width 15 height 15
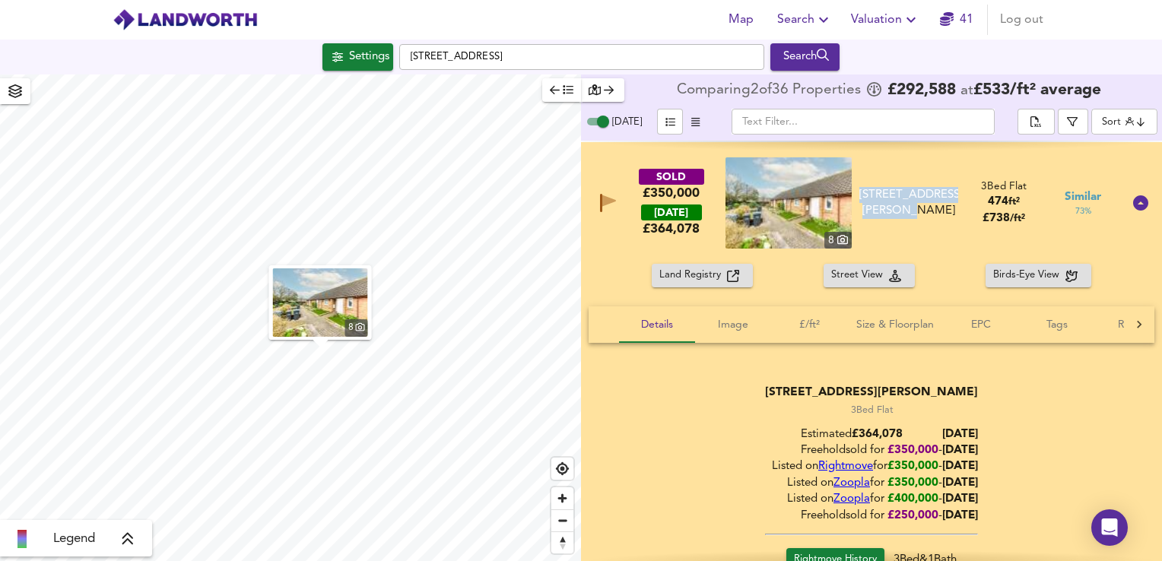
scroll to position [152, 0]
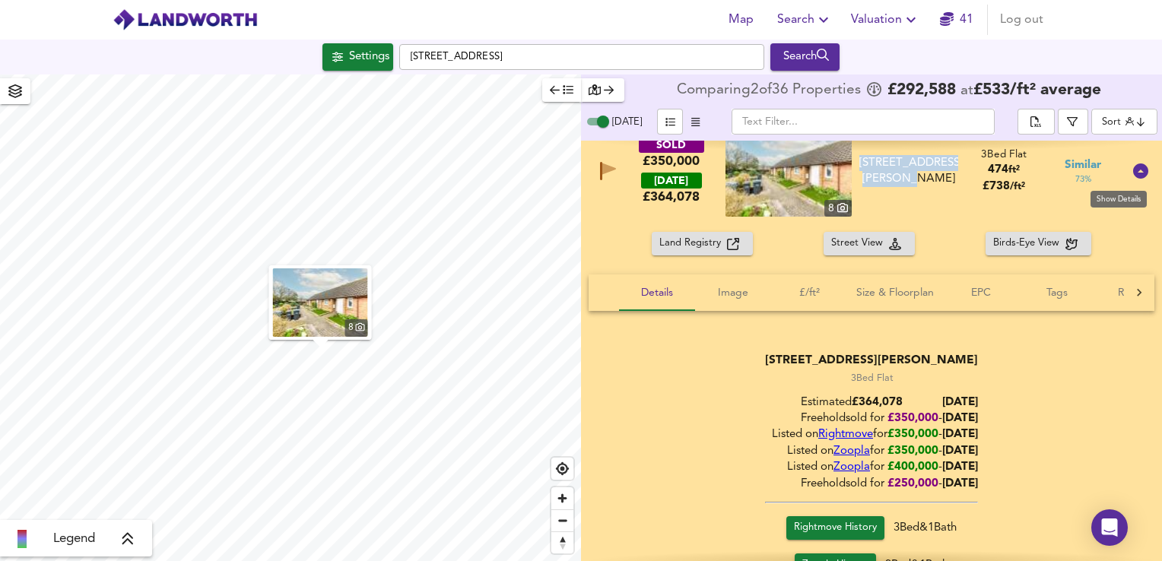
click at [1134, 174] on icon at bounding box center [1141, 171] width 15 height 15
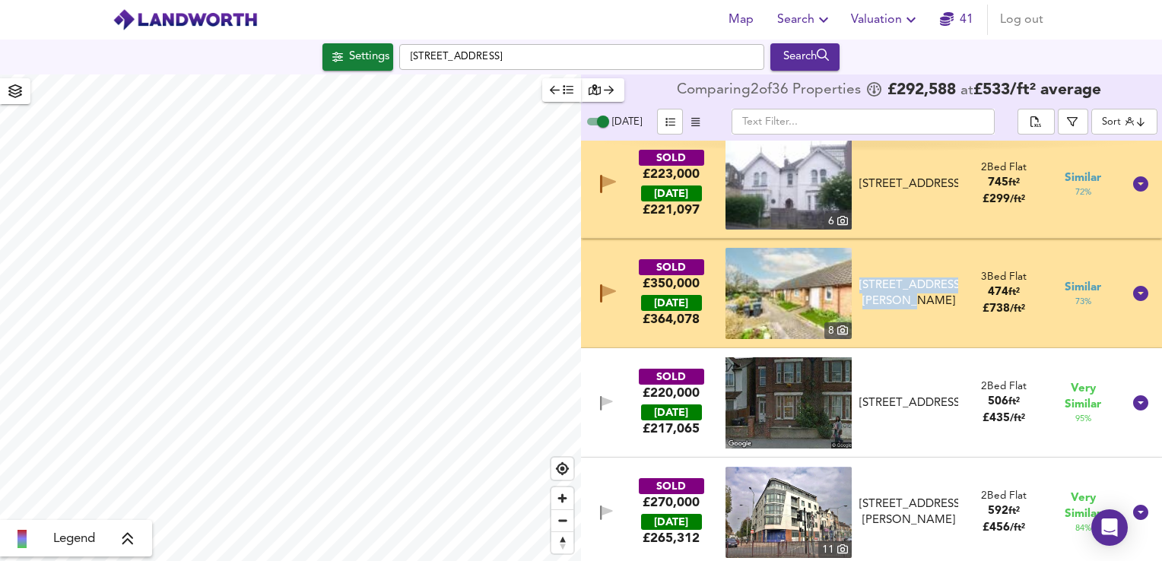
scroll to position [17, 0]
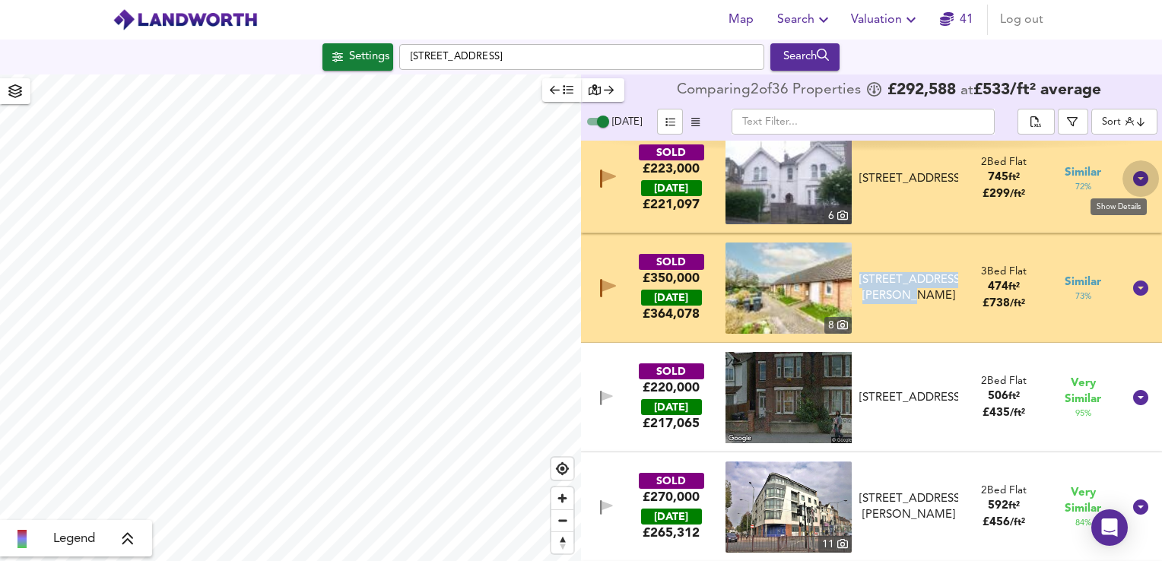
click at [1134, 184] on icon at bounding box center [1141, 178] width 15 height 15
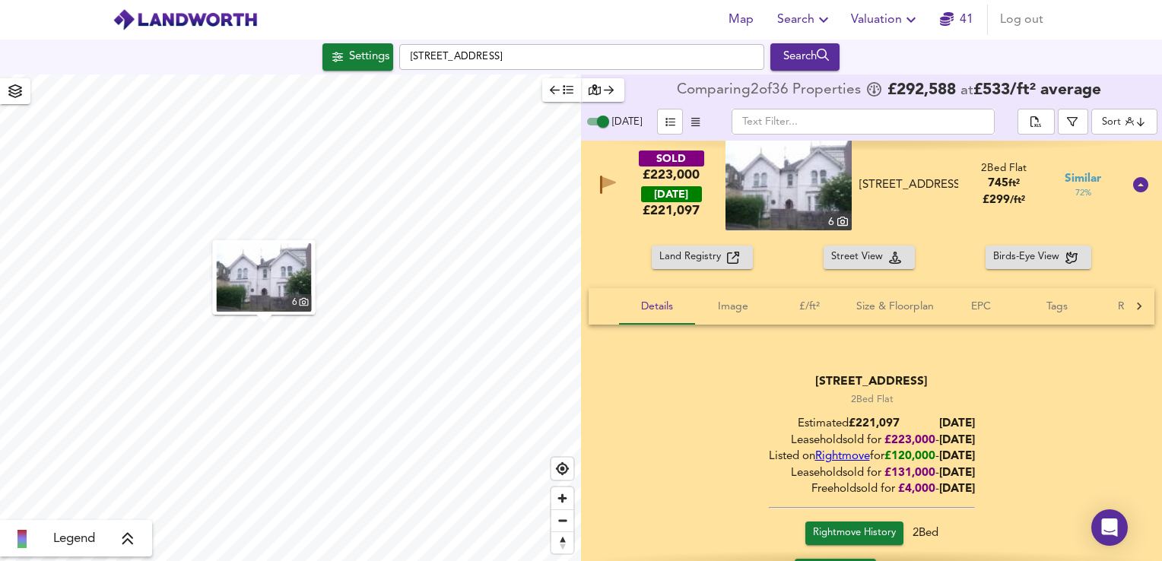
click at [797, 190] on img at bounding box center [789, 184] width 126 height 91
click at [1135, 313] on icon at bounding box center [1139, 306] width 15 height 15
click at [1132, 186] on icon at bounding box center [1141, 185] width 18 height 18
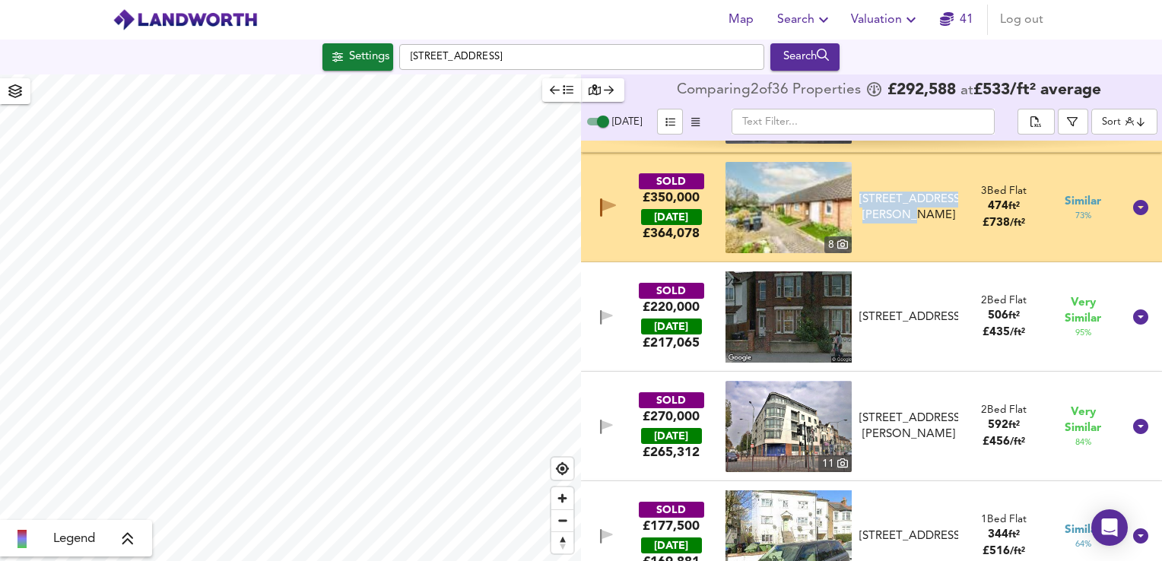
scroll to position [114, 0]
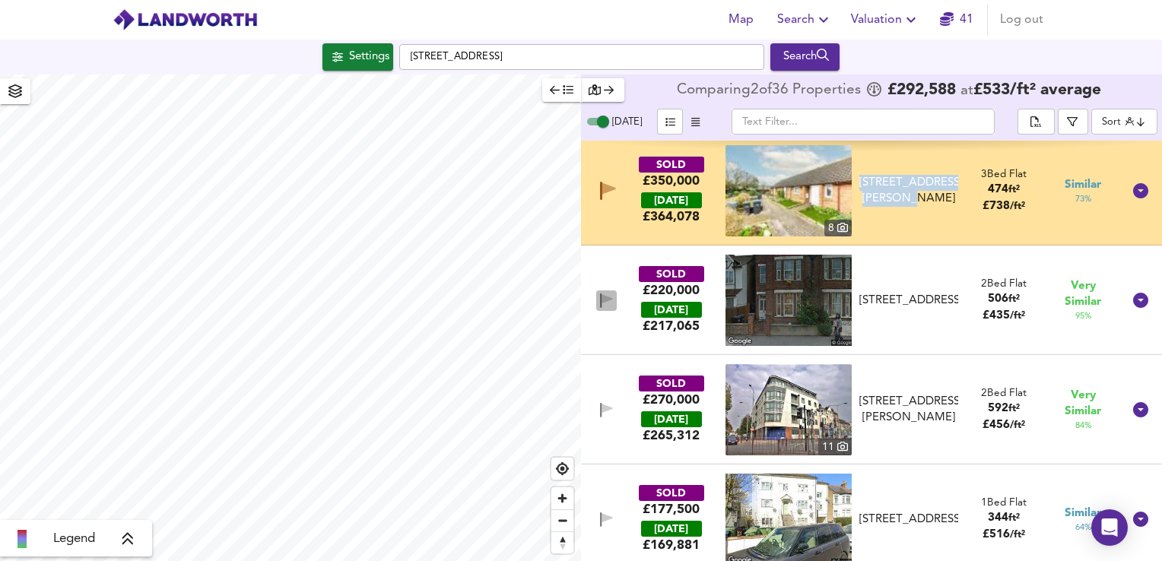
click at [603, 294] on icon "button" at bounding box center [606, 301] width 13 height 14
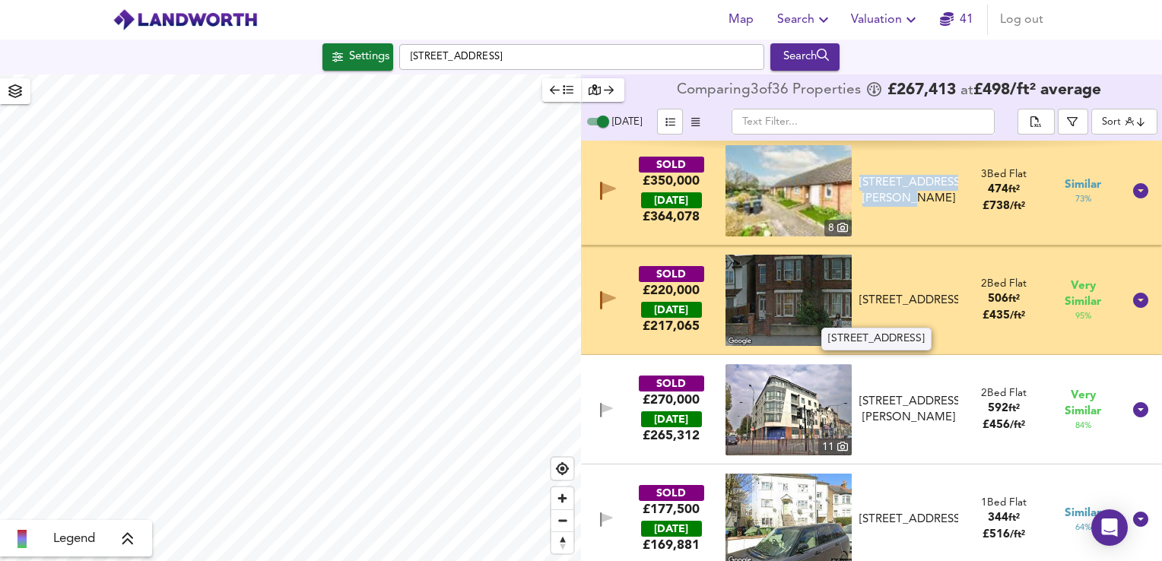
drag, startPoint x: 881, startPoint y: 279, endPoint x: 949, endPoint y: 316, distance: 77.6
click at [949, 309] on div "[STREET_ADDRESS]" at bounding box center [909, 301] width 99 height 16
drag, startPoint x: 949, startPoint y: 316, endPoint x: 909, endPoint y: 310, distance: 40.8
copy div "[STREET_ADDRESS]"
click at [890, 303] on div "[STREET_ADDRESS]" at bounding box center [909, 301] width 99 height 16
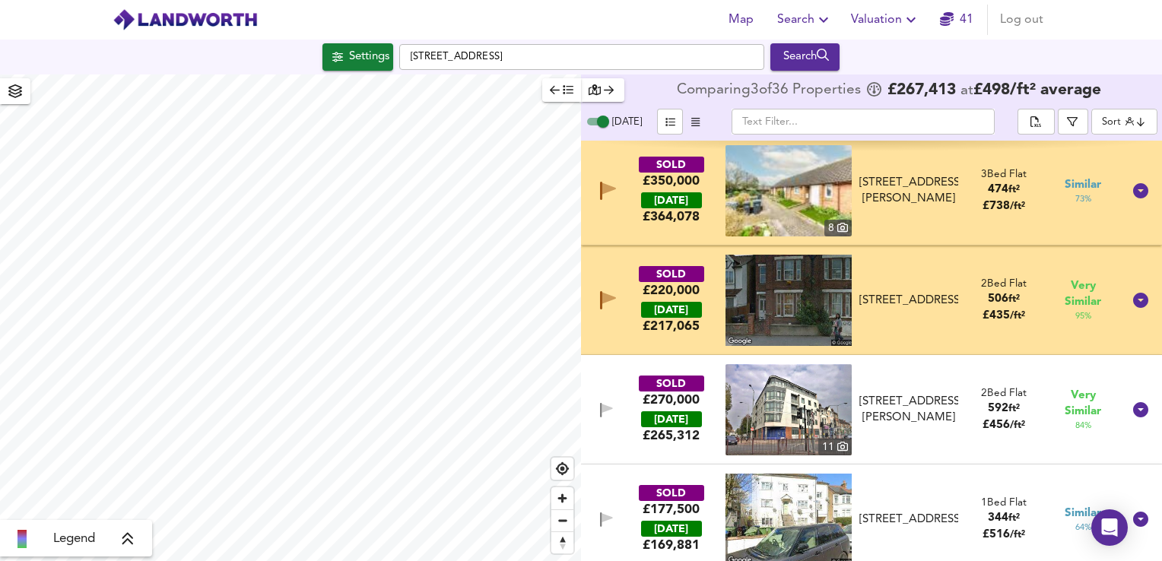
click at [792, 300] on img at bounding box center [789, 300] width 126 height 91
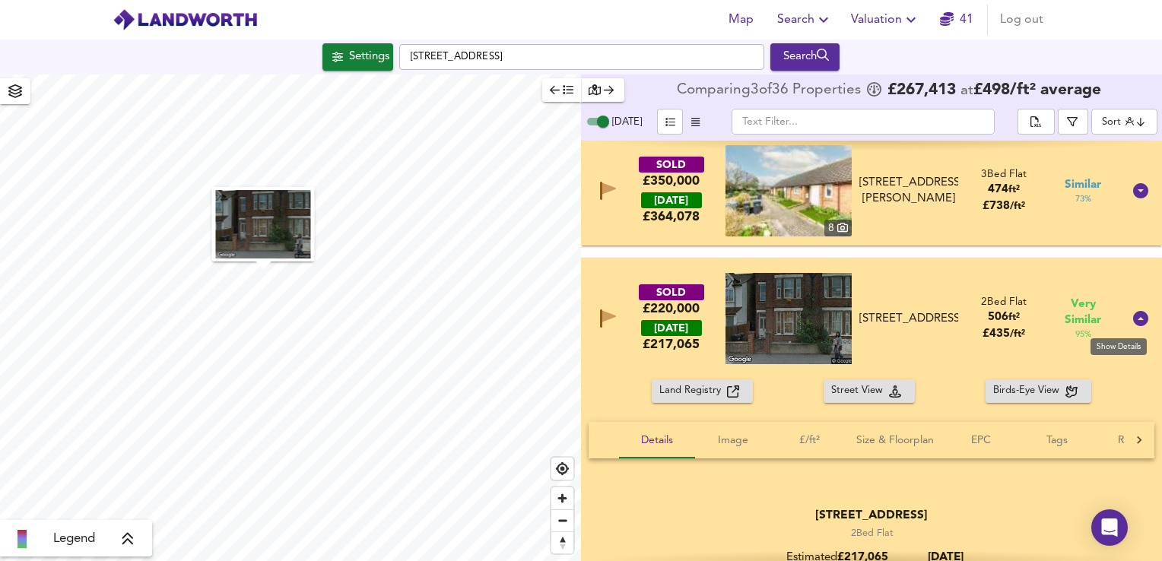
click at [1132, 326] on icon at bounding box center [1141, 319] width 18 height 18
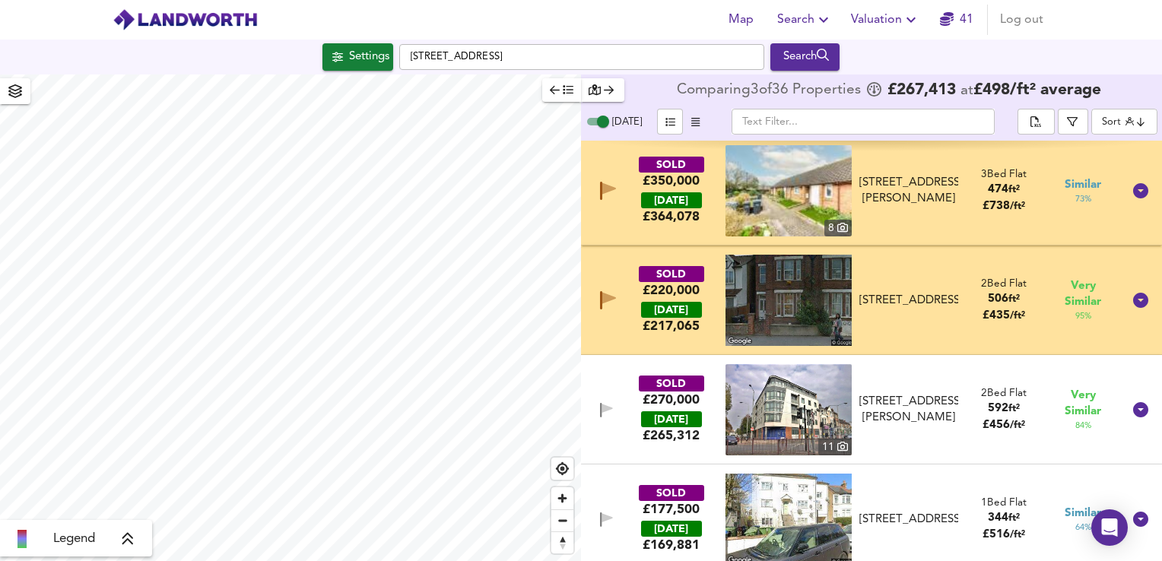
click at [1135, 297] on icon at bounding box center [1141, 300] width 15 height 15
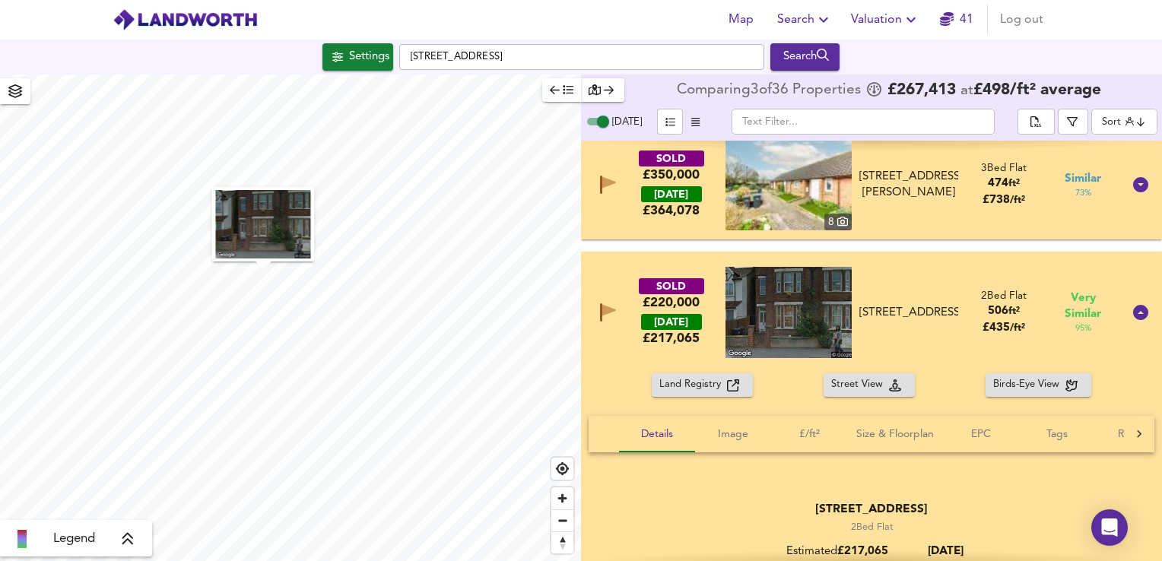
scroll to position [121, 0]
click at [832, 316] on img at bounding box center [789, 311] width 126 height 91
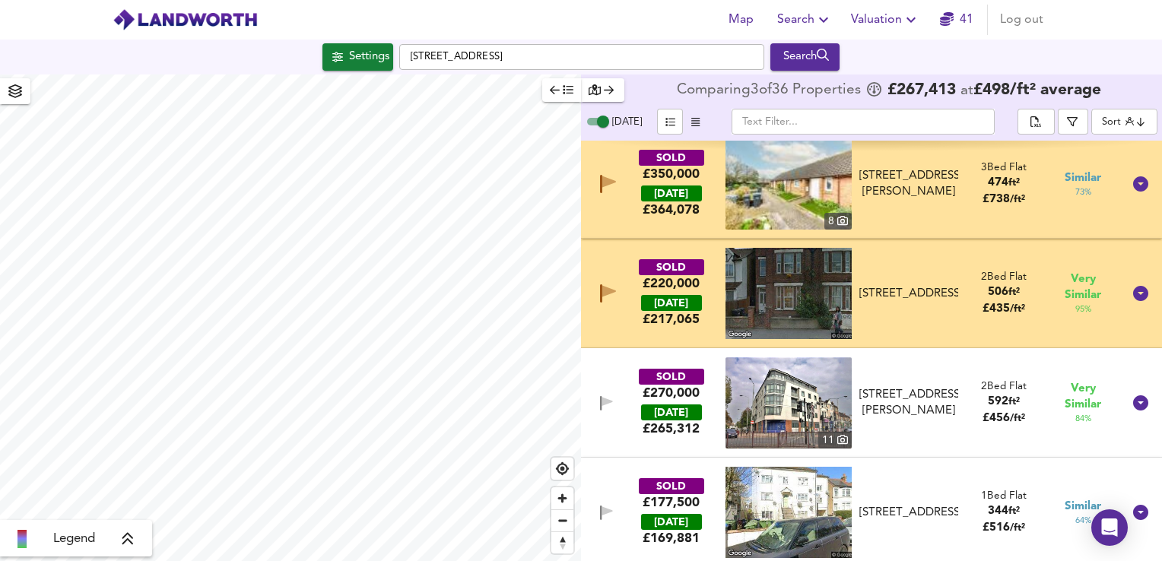
click at [597, 409] on button "button" at bounding box center [606, 403] width 21 height 21
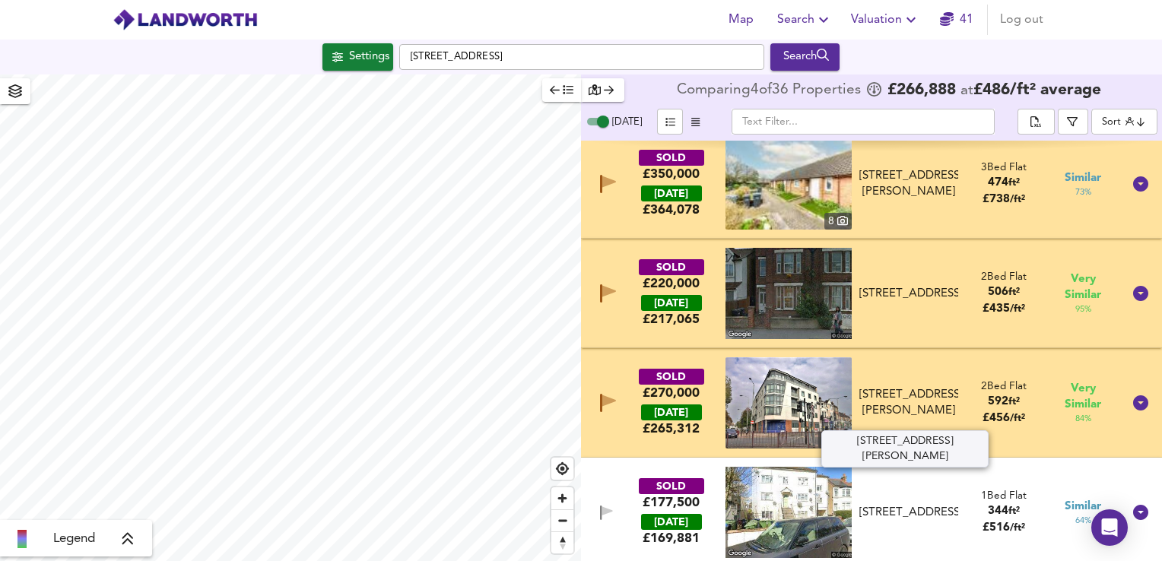
drag, startPoint x: 902, startPoint y: 381, endPoint x: 949, endPoint y: 418, distance: 60.1
click at [949, 418] on div "[STREET_ADDRESS][PERSON_NAME]" at bounding box center [909, 403] width 99 height 33
drag, startPoint x: 949, startPoint y: 418, endPoint x: 921, endPoint y: 414, distance: 27.8
copy div "[PERSON_NAME][STREET_ADDRESS]"
click at [810, 399] on img at bounding box center [789, 403] width 126 height 91
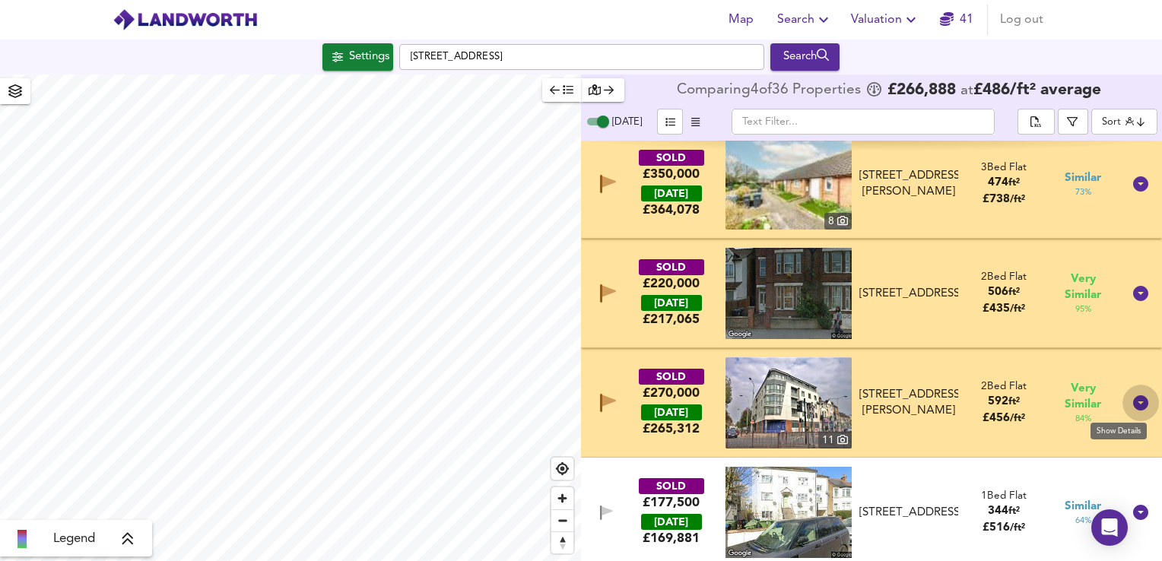
click at [1138, 402] on icon at bounding box center [1141, 403] width 15 height 15
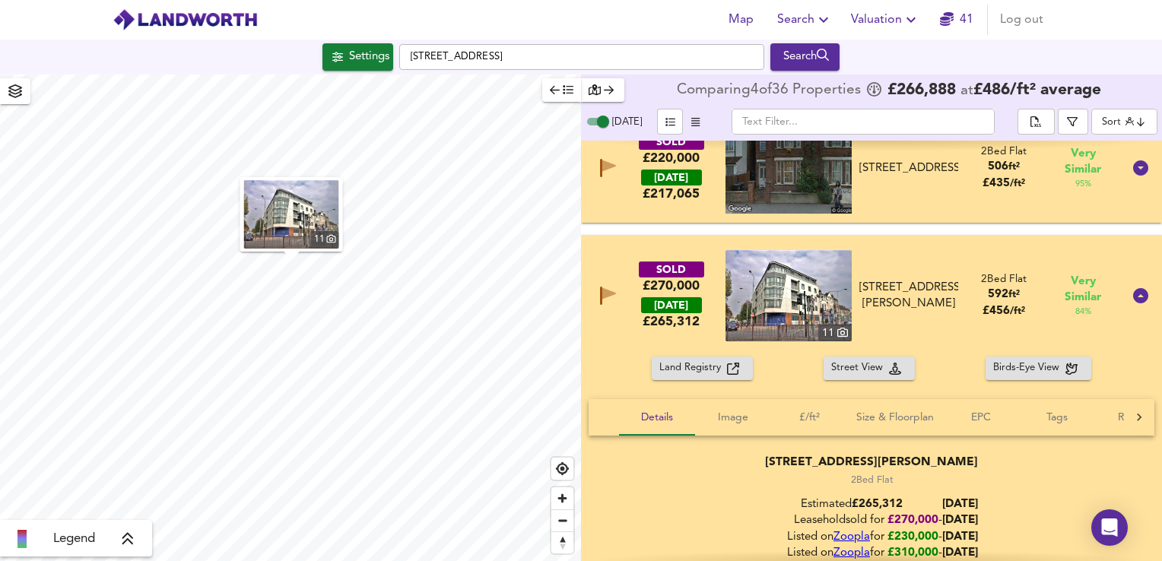
scroll to position [278, 0]
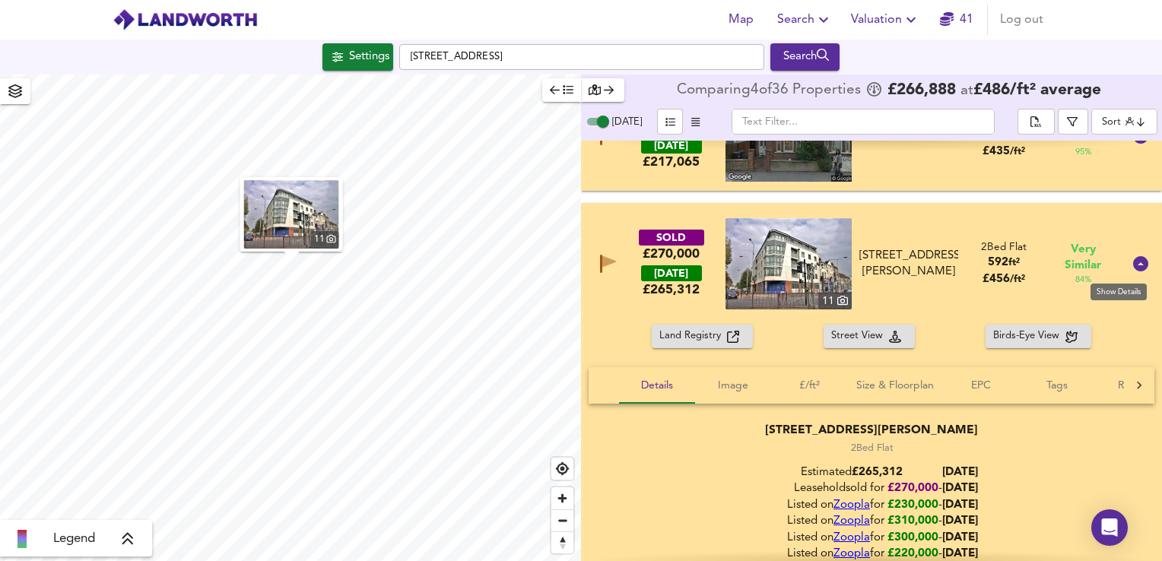
click at [1137, 267] on icon at bounding box center [1141, 263] width 15 height 15
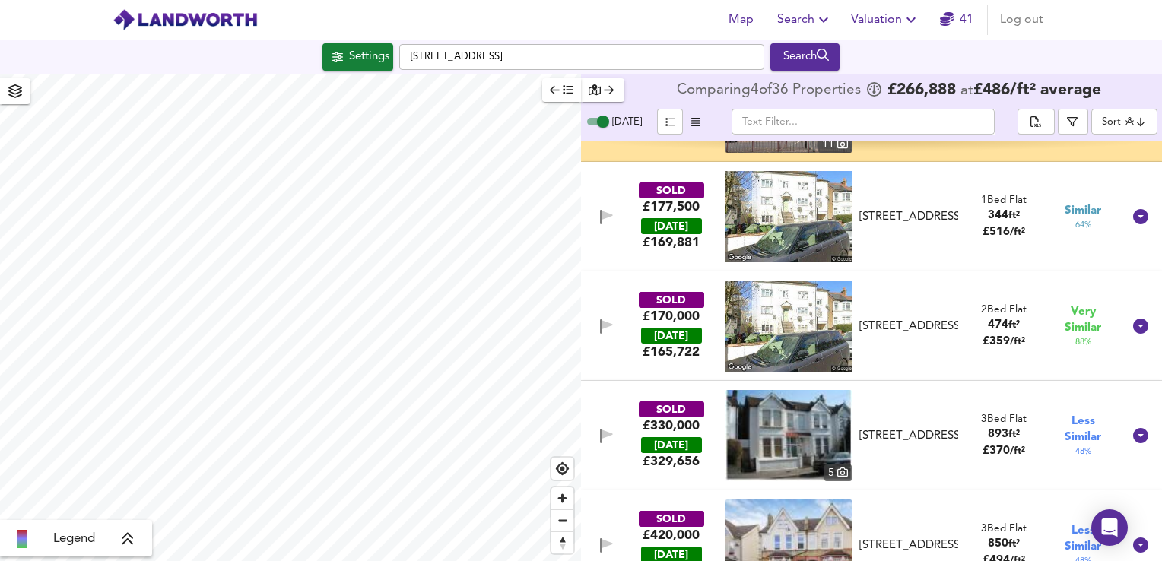
scroll to position [411, 0]
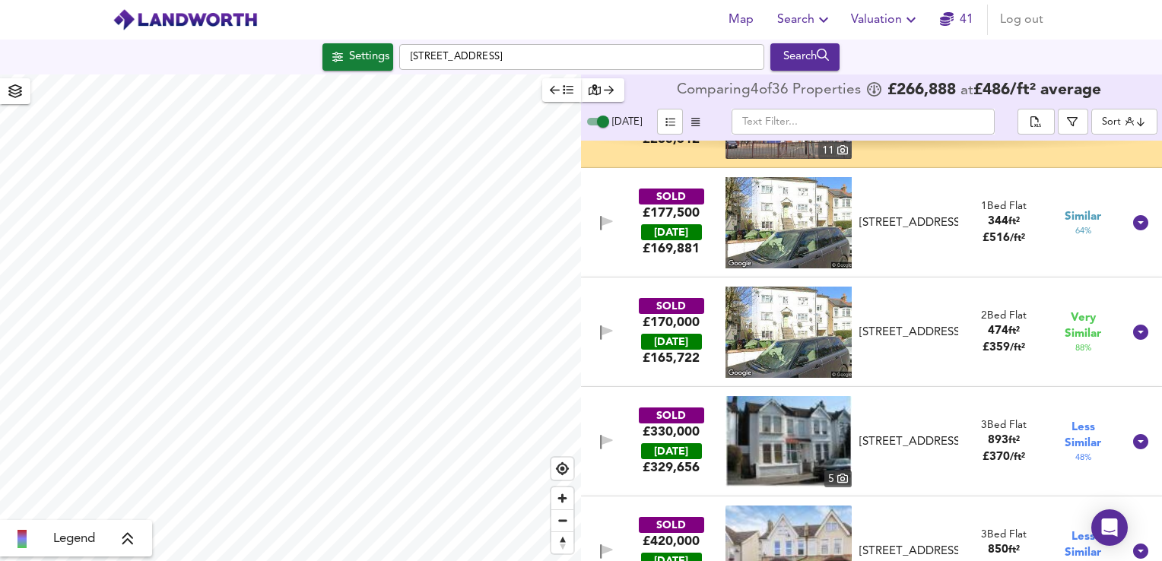
click at [592, 219] on div at bounding box center [600, 223] width 32 height 21
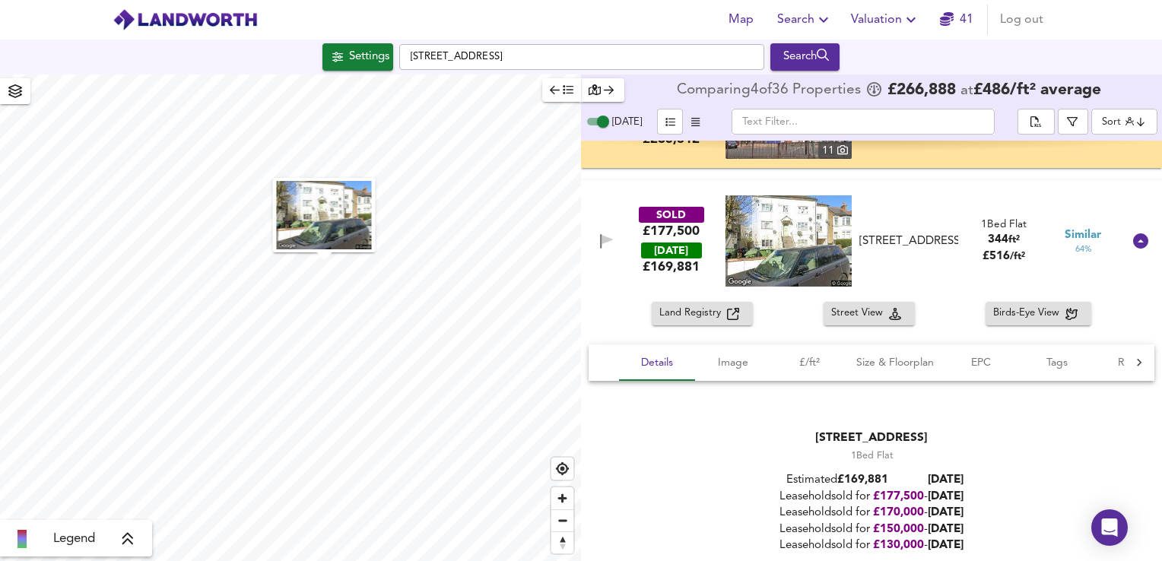
click at [608, 248] on icon "button" at bounding box center [606, 241] width 13 height 14
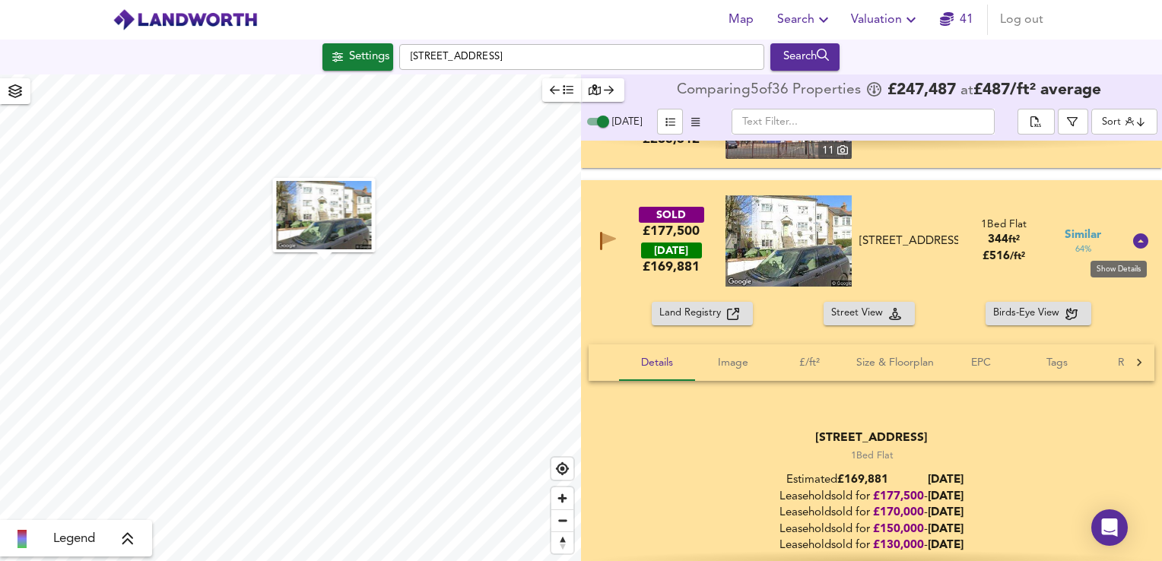
click at [1137, 246] on icon at bounding box center [1141, 241] width 15 height 15
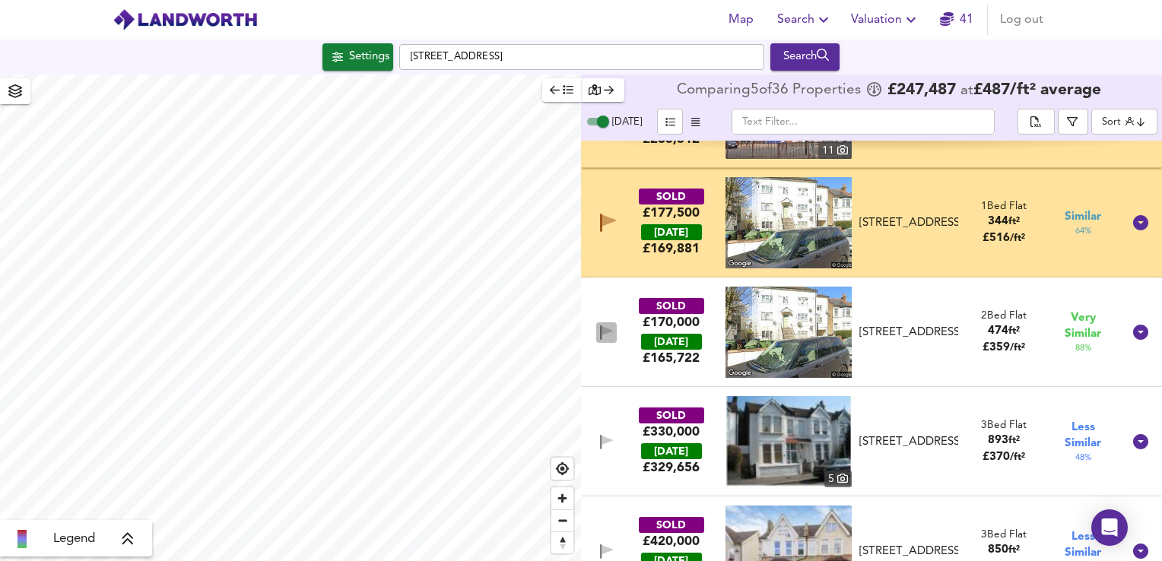
click at [600, 330] on icon "button" at bounding box center [601, 333] width 2 height 14
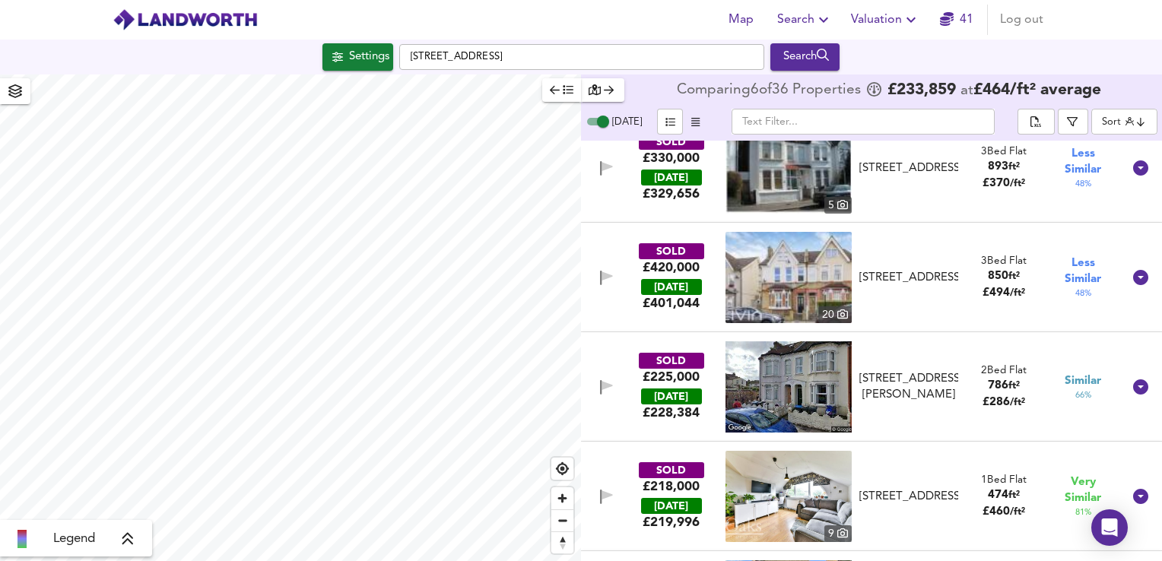
scroll to position [720, 0]
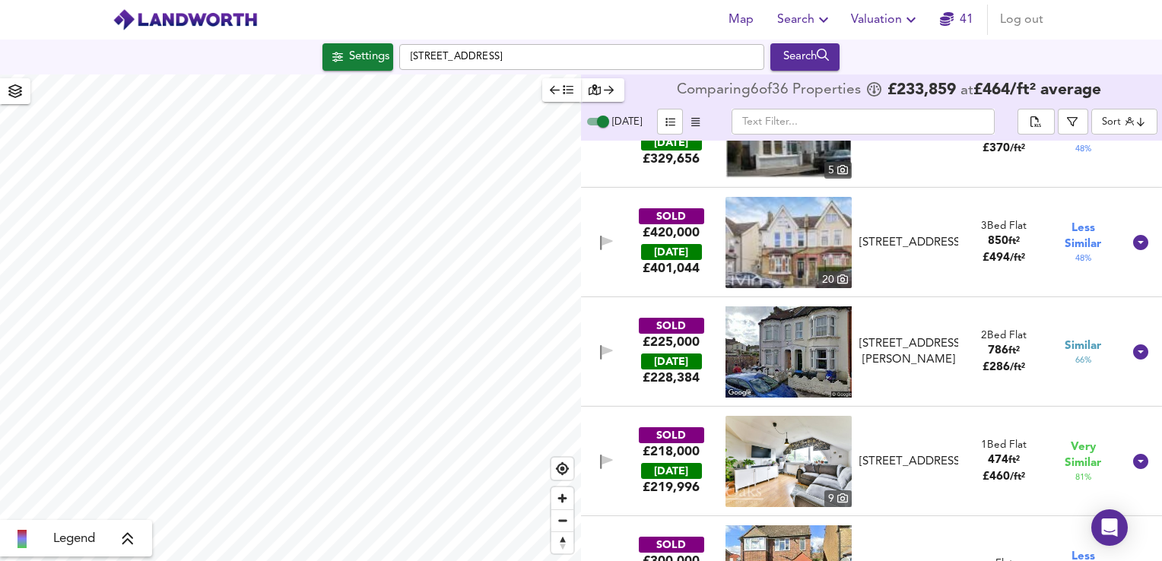
click at [596, 356] on button "button" at bounding box center [606, 352] width 21 height 21
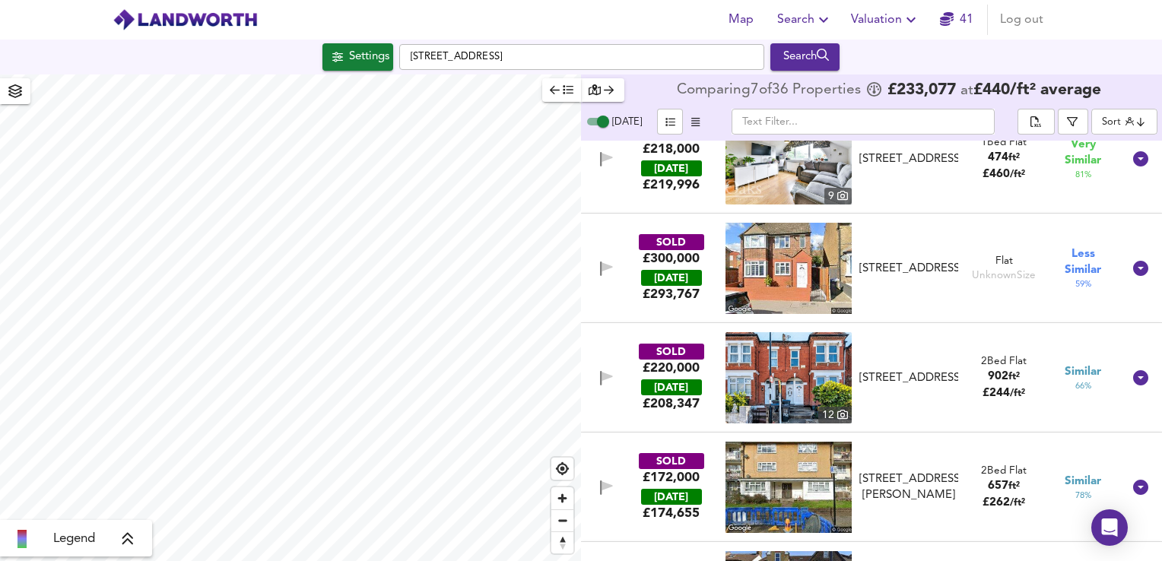
scroll to position [1028, 0]
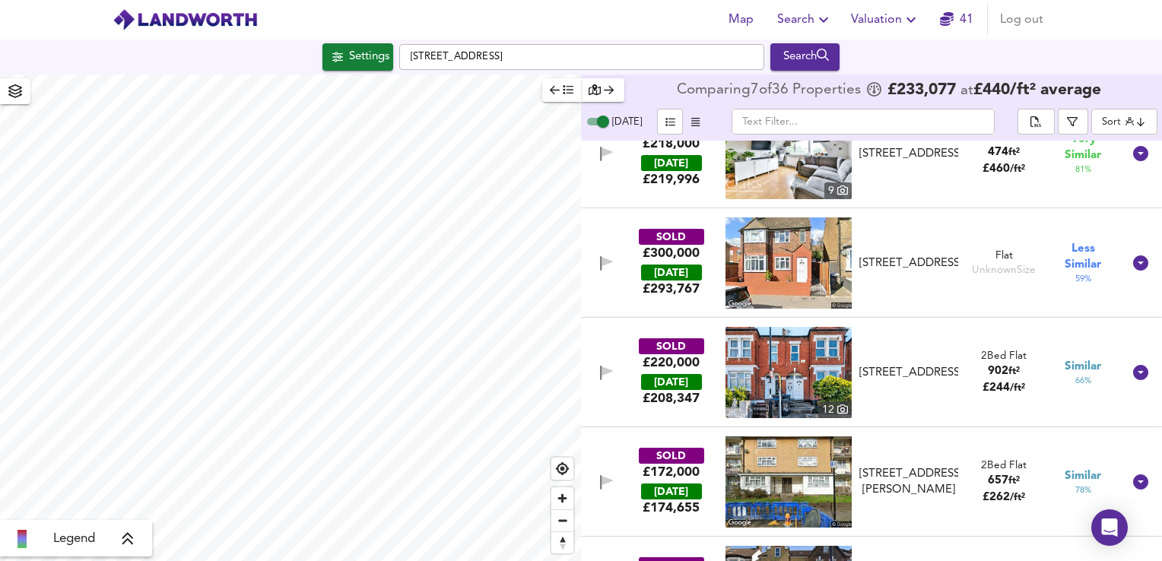
click at [789, 367] on img at bounding box center [789, 372] width 126 height 91
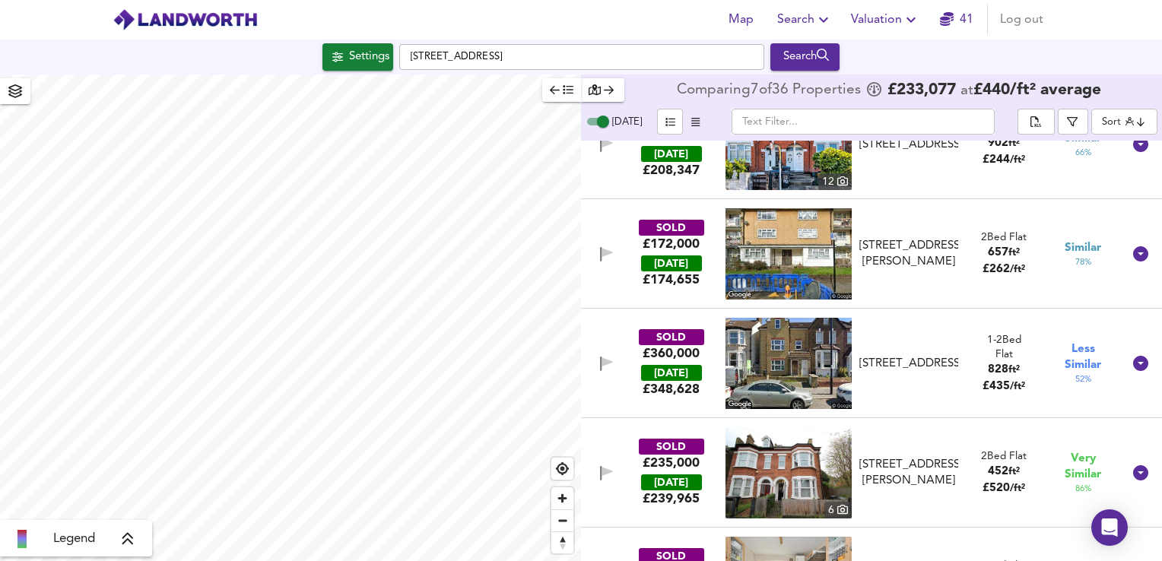
scroll to position [1262, 0]
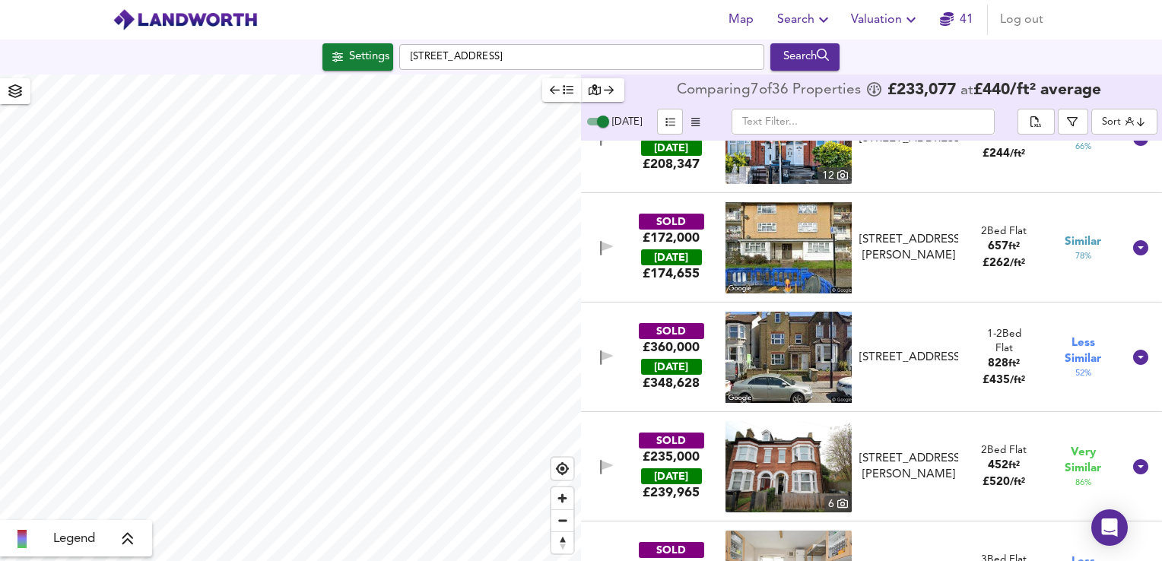
click at [828, 449] on img at bounding box center [789, 466] width 126 height 91
drag, startPoint x: 861, startPoint y: 458, endPoint x: 949, endPoint y: 479, distance: 90.0
click at [949, 479] on div "[STREET_ADDRESS][PERSON_NAME]" at bounding box center [909, 467] width 99 height 33
drag, startPoint x: 949, startPoint y: 479, endPoint x: 902, endPoint y: 471, distance: 47.2
copy div "[STREET_ADDRESS][PERSON_NAME]"
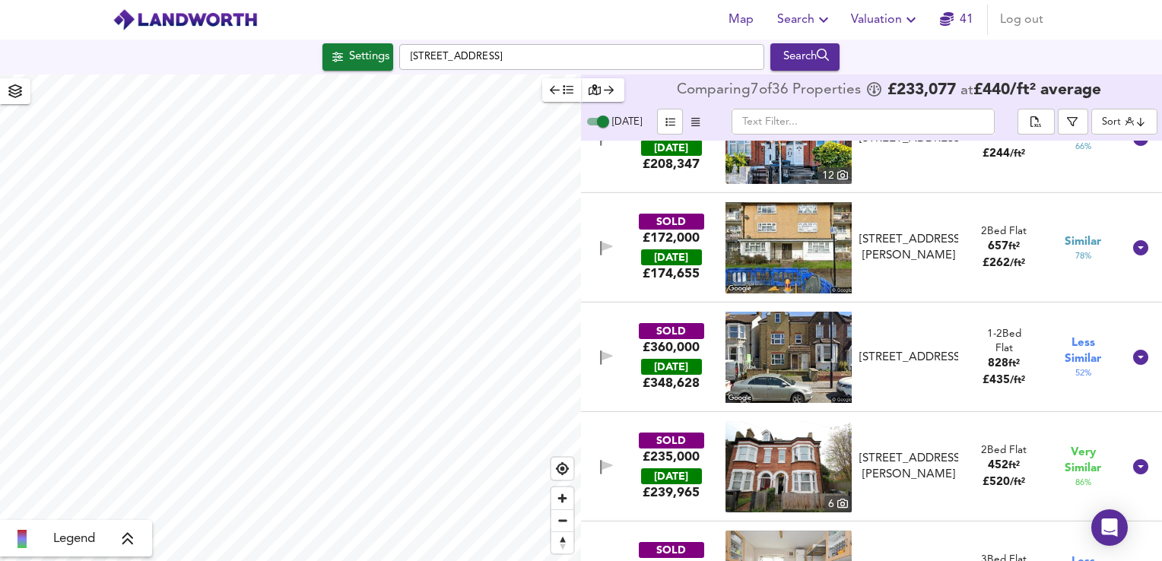
click at [608, 466] on icon "button" at bounding box center [607, 465] width 11 height 9
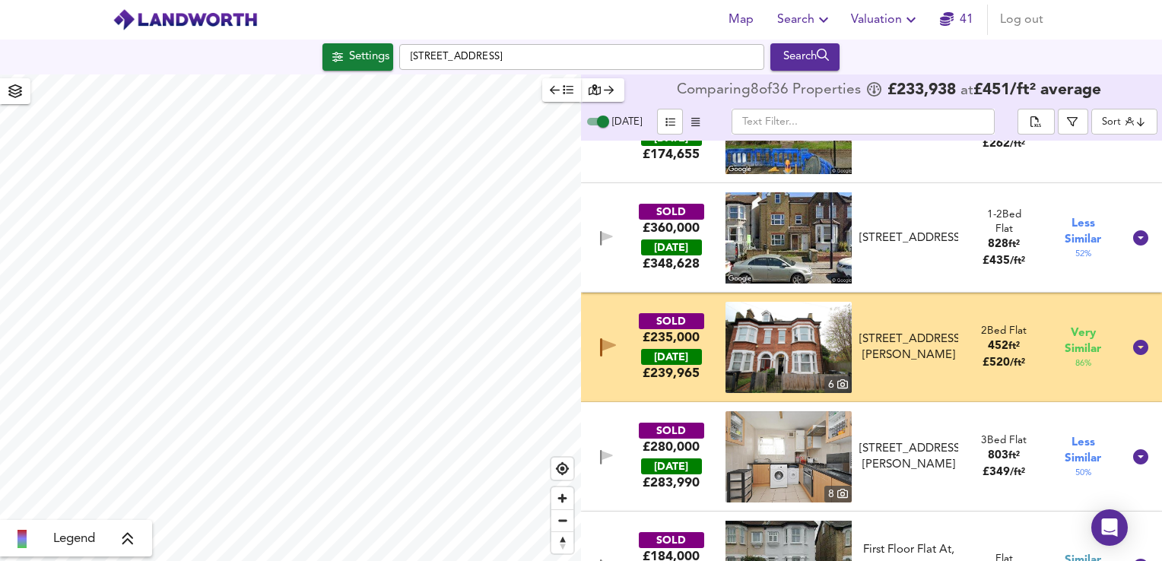
scroll to position [1422, 0]
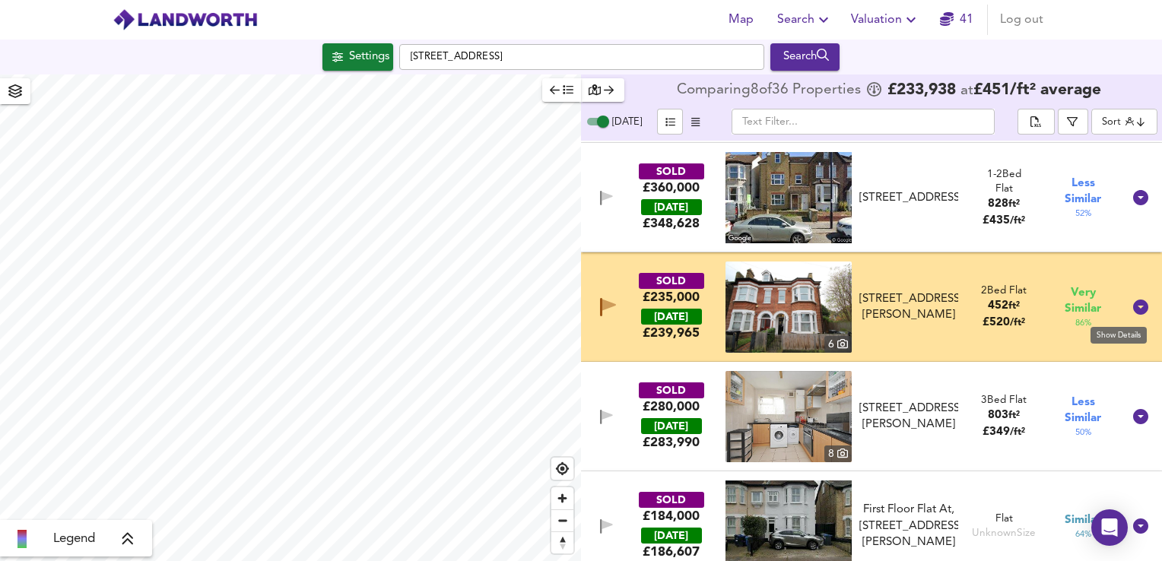
click at [1135, 309] on icon at bounding box center [1141, 307] width 15 height 15
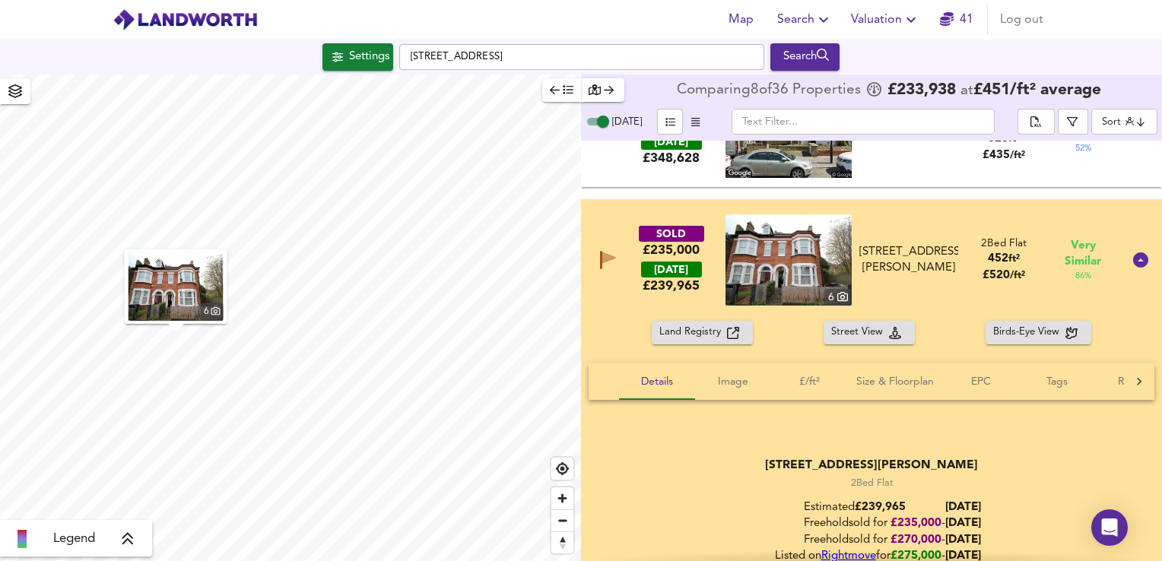
scroll to position [1468, 0]
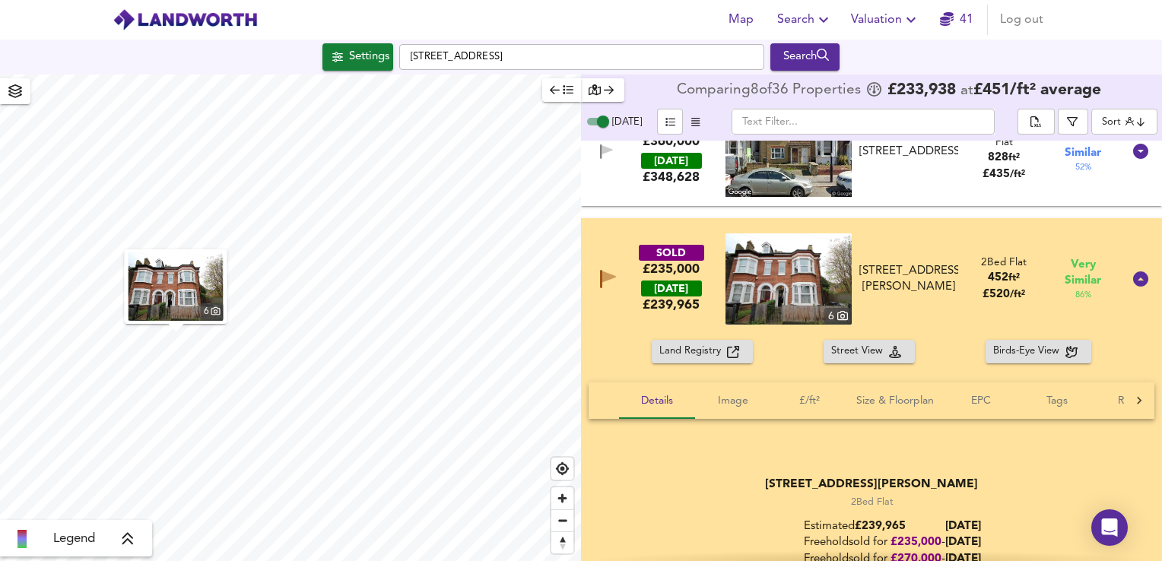
click at [1134, 281] on icon at bounding box center [1141, 279] width 15 height 15
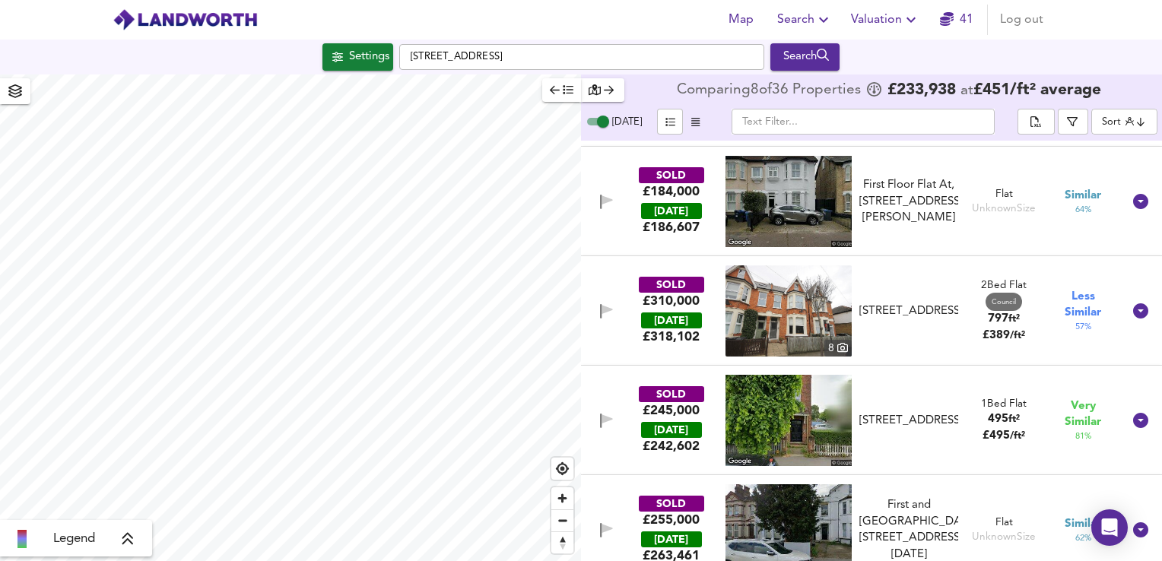
scroll to position [1776, 0]
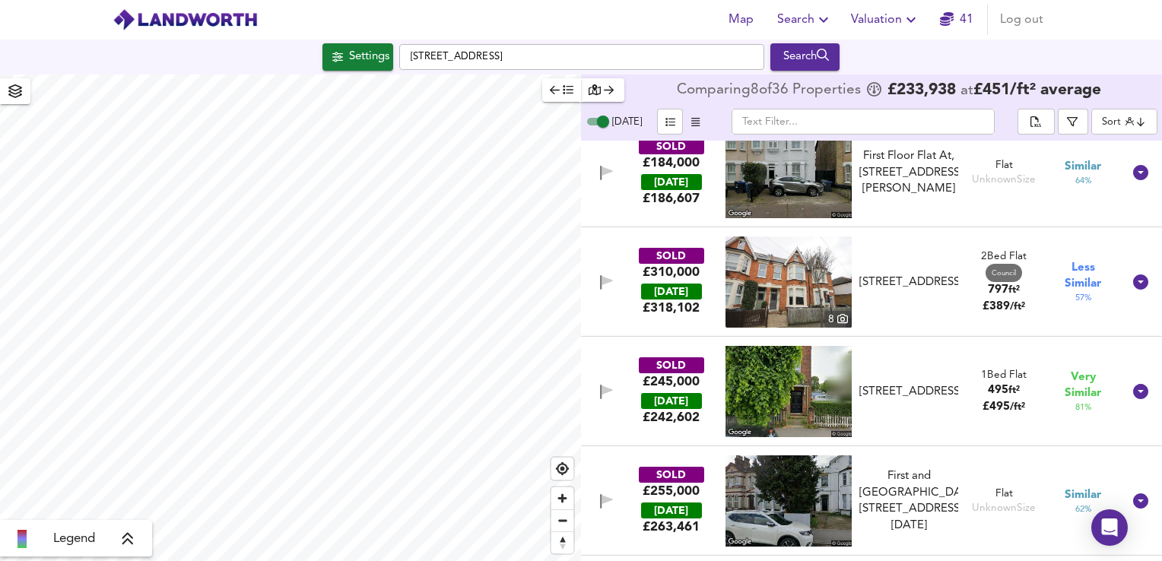
drag, startPoint x: 860, startPoint y: 380, endPoint x: 949, endPoint y: 418, distance: 96.4
click at [949, 418] on div "SOLD £245,000 [DATE] £ 242,602 [STREET_ADDRESS] 1 Bed Flat 495 ft² £ 495 / ft² …" at bounding box center [853, 391] width 539 height 91
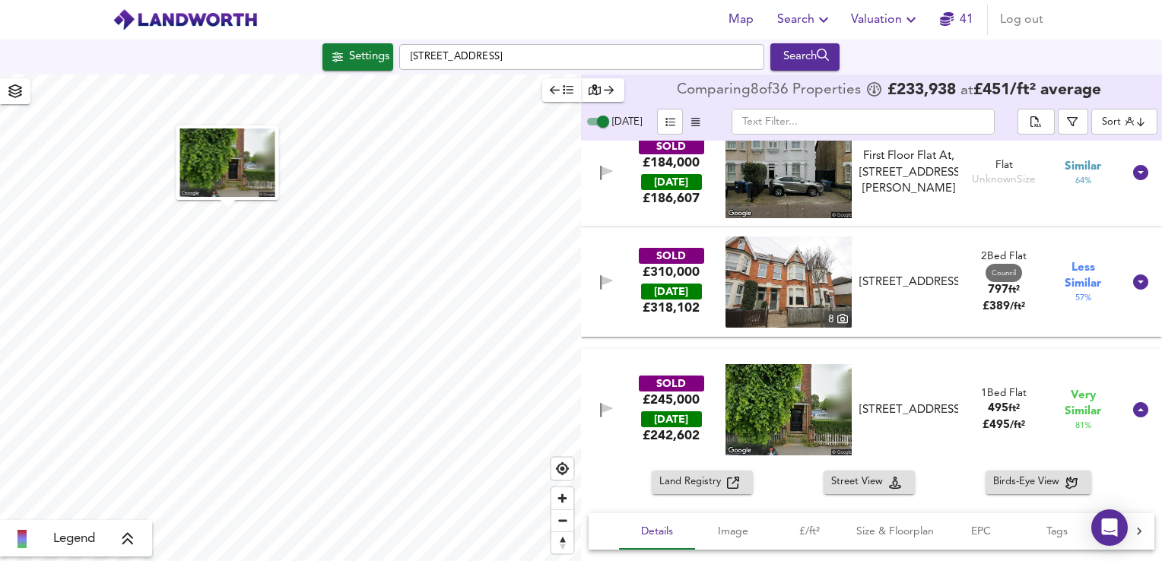
drag, startPoint x: 949, startPoint y: 418, endPoint x: 925, endPoint y: 407, distance: 26.2
copy div "[STREET_ADDRESS]"
click at [603, 412] on icon "button" at bounding box center [607, 408] width 11 height 9
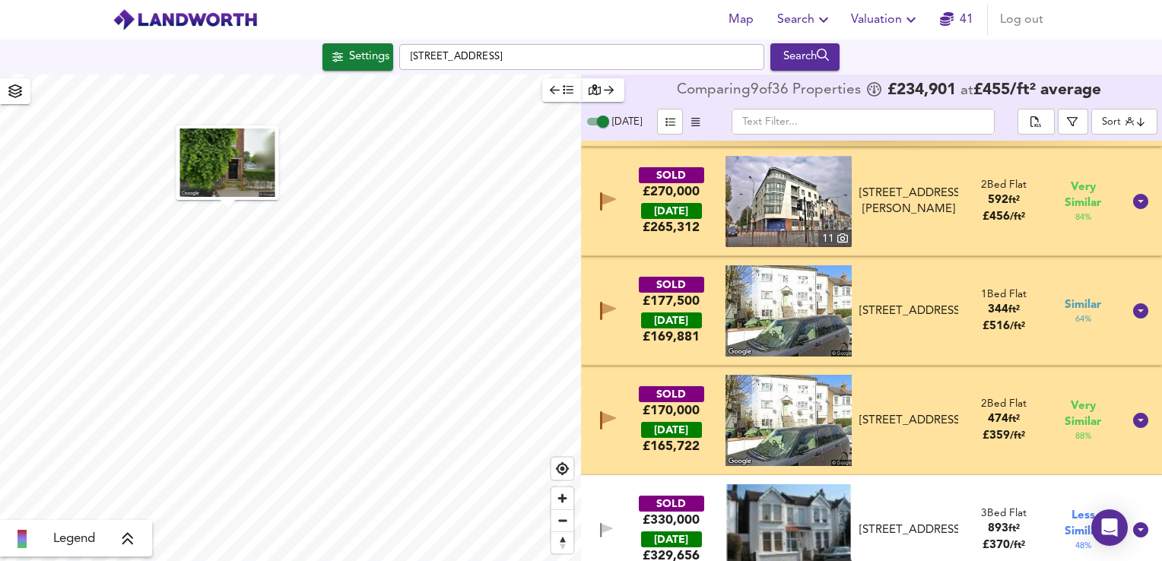
scroll to position [6, 0]
